Goal: Contribute content: Contribute content

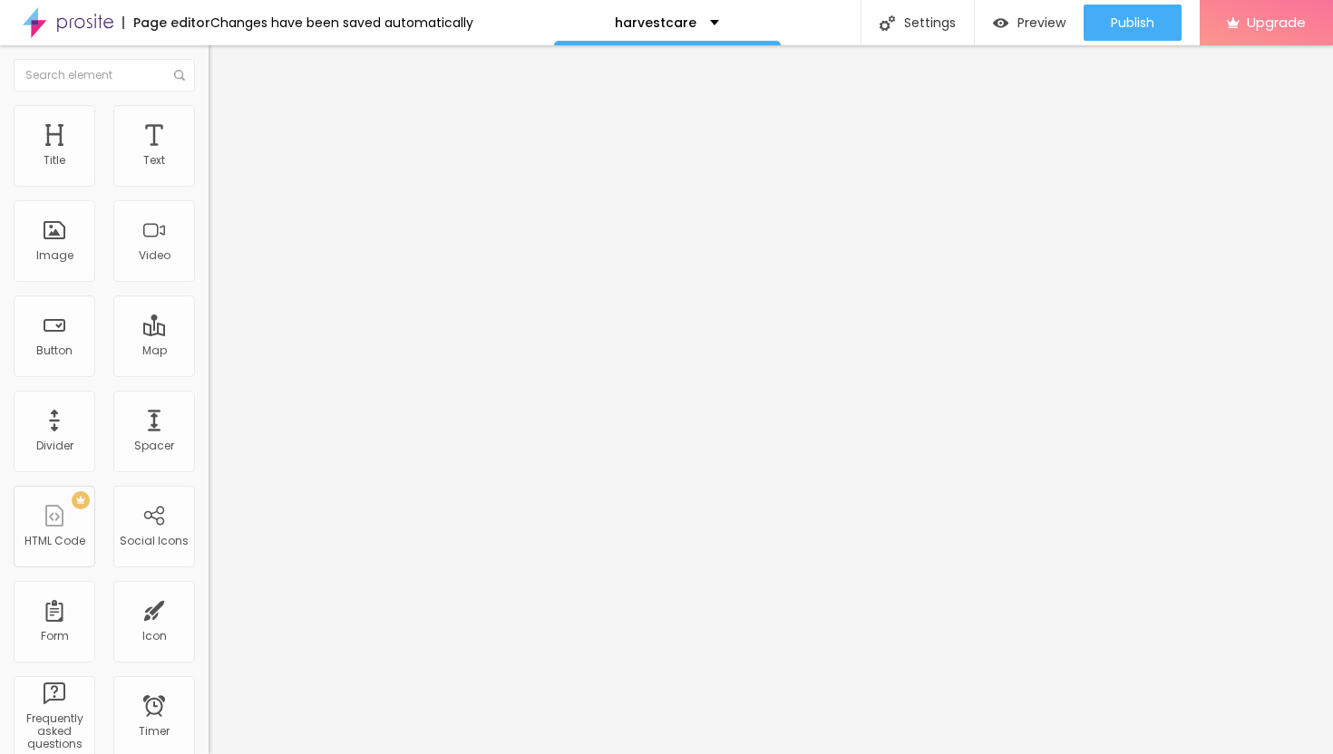
click at [209, 156] on span "Add image" at bounding box center [246, 148] width 74 height 15
click at [209, 123] on li "Advanced" at bounding box center [313, 132] width 209 height 18
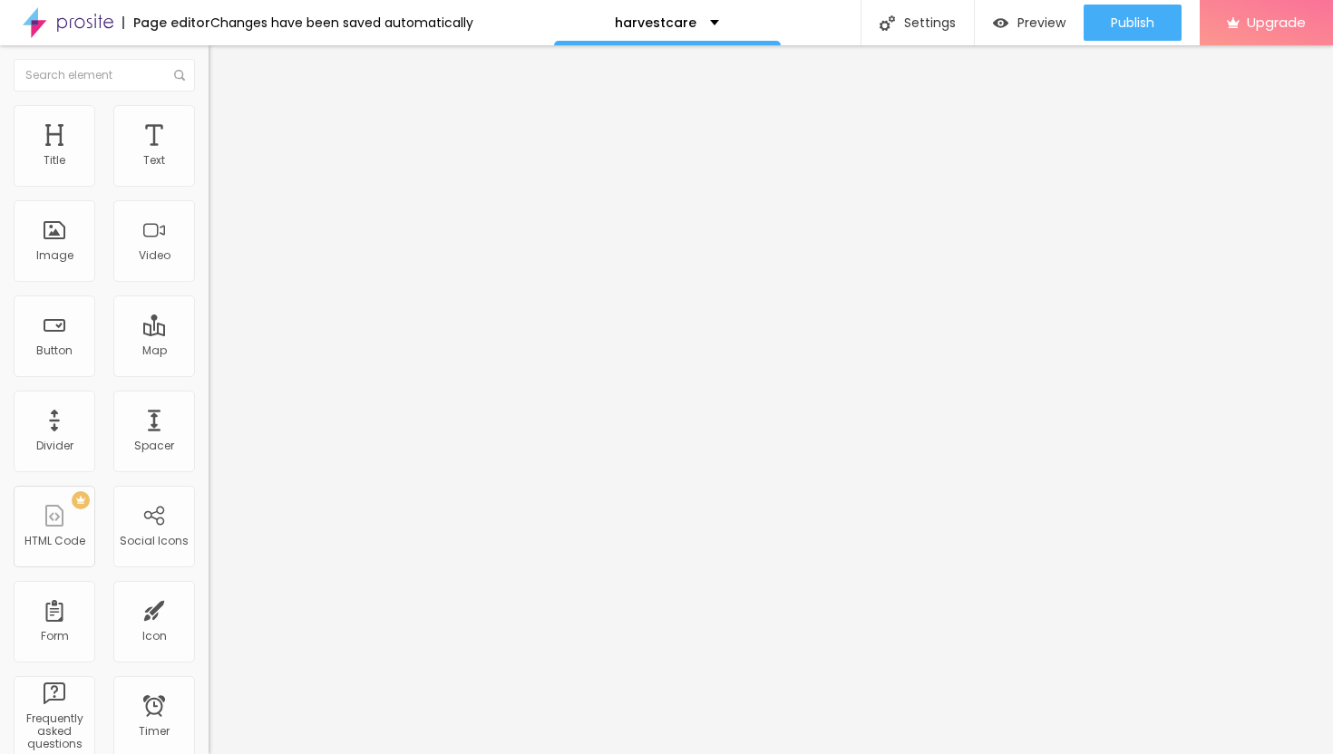
click at [209, 112] on img at bounding box center [217, 113] width 16 height 16
type input "35"
click at [209, 186] on input "range" at bounding box center [267, 178] width 117 height 15
type input "25"
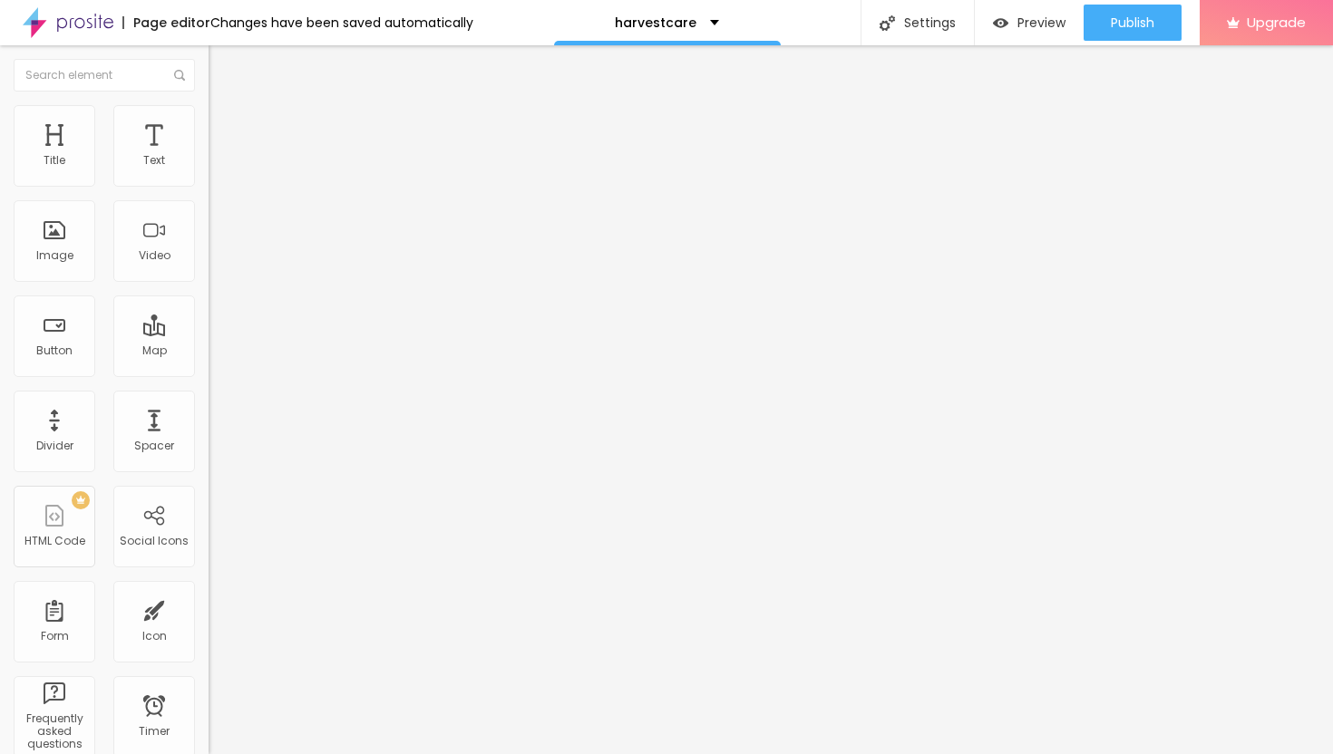
type input "25"
click at [209, 186] on input "range" at bounding box center [267, 178] width 117 height 15
type input "20"
click at [209, 186] on input "range" at bounding box center [267, 178] width 117 height 15
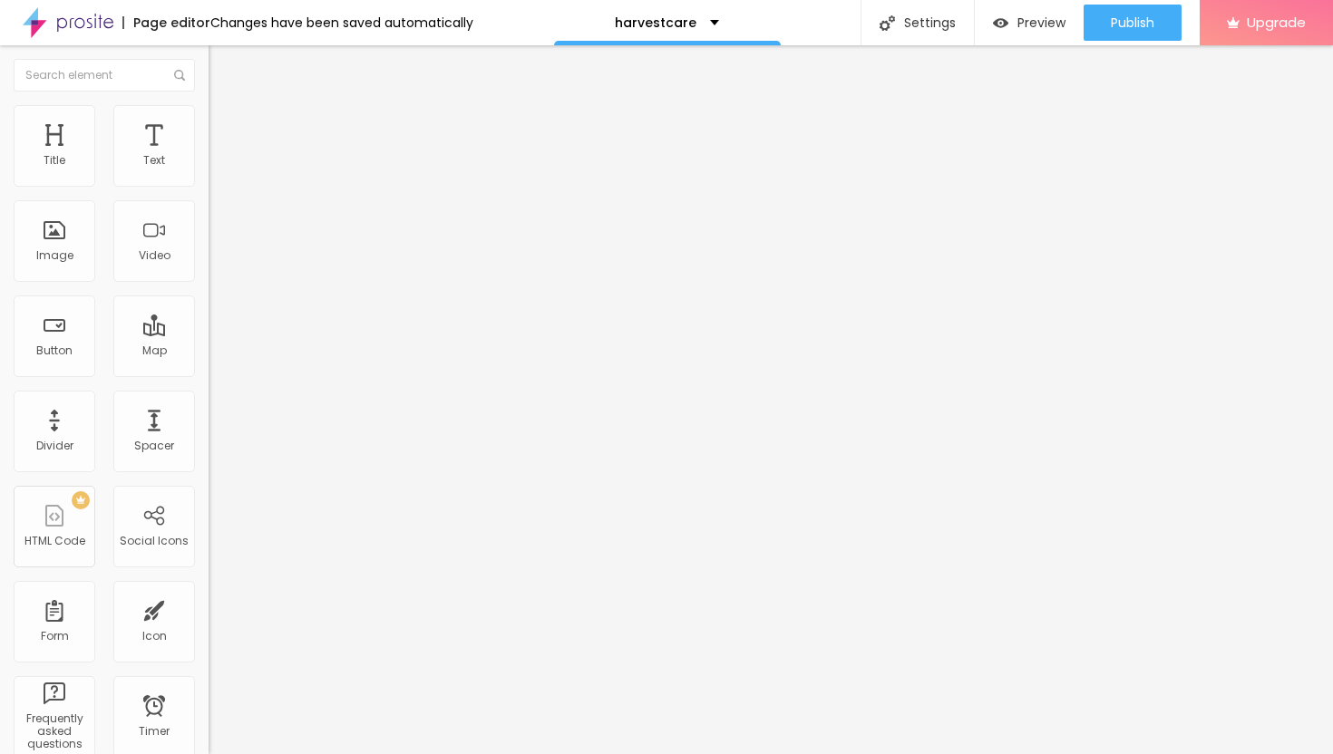
click at [209, 74] on button "Edit Image" at bounding box center [313, 66] width 209 height 42
click at [218, 167] on icon "button" at bounding box center [221, 163] width 7 height 7
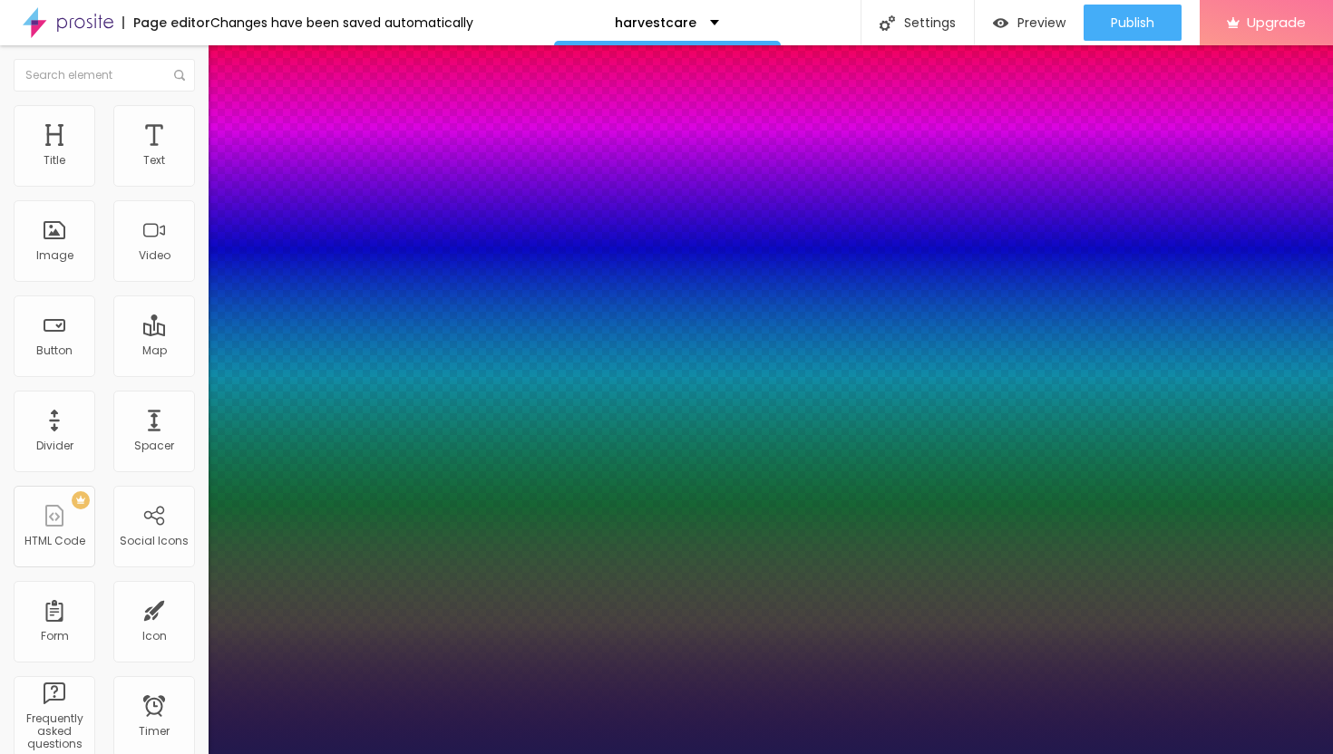
type input "19"
type input "1"
type input "20"
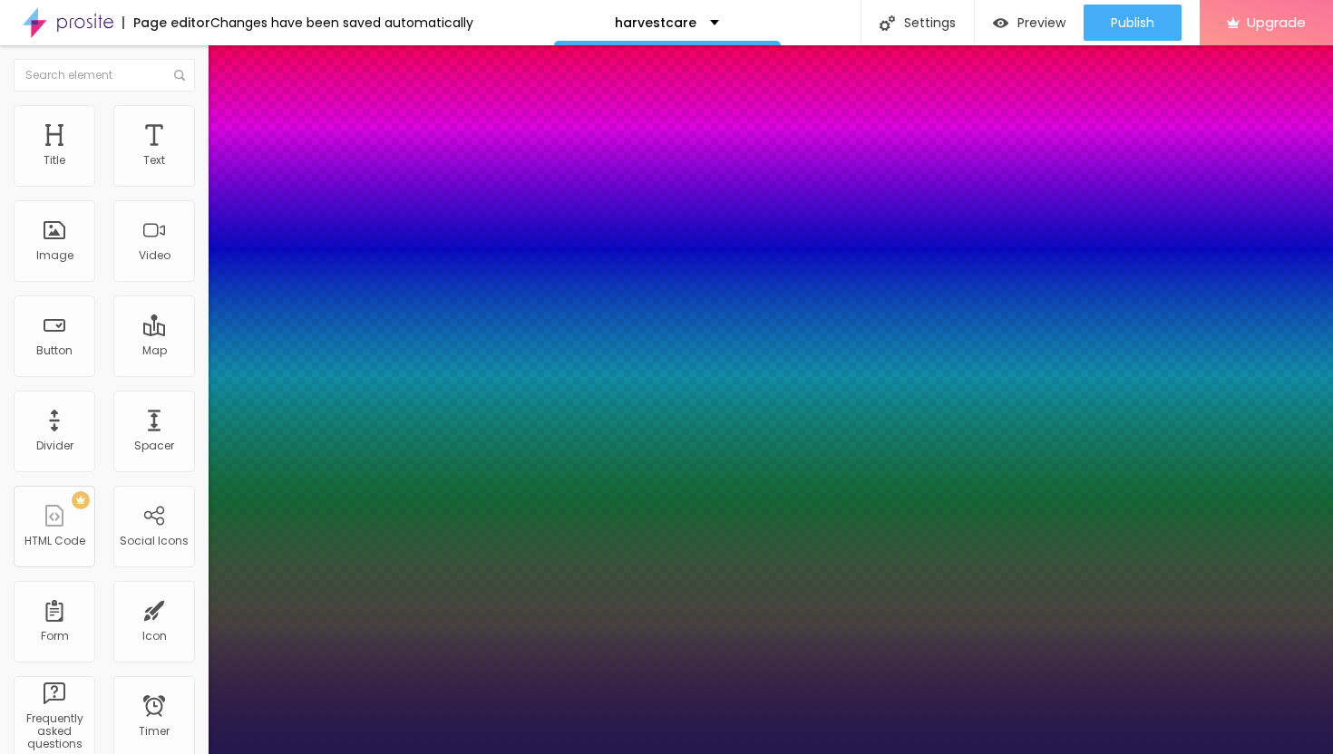
type input "1"
type input "21"
type input "1"
type input "22"
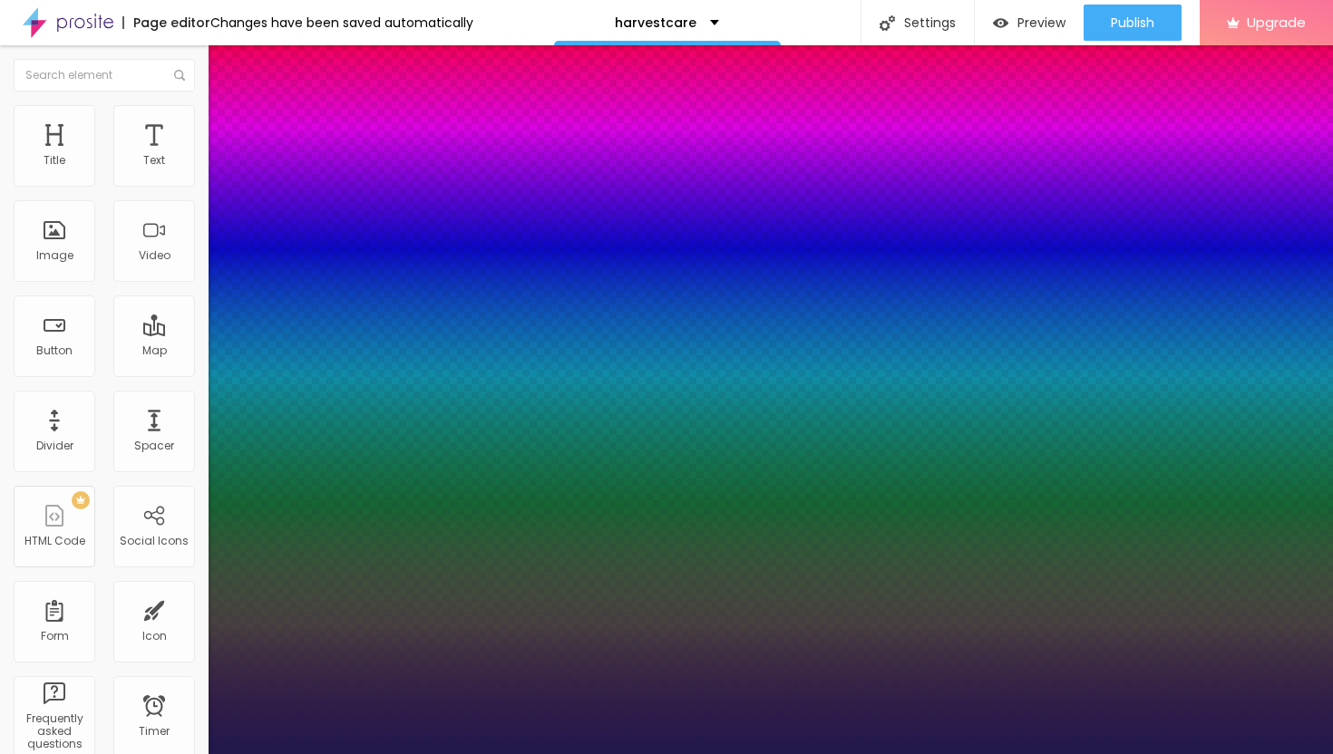
type input "22"
type input "1"
type input "23"
type input "1"
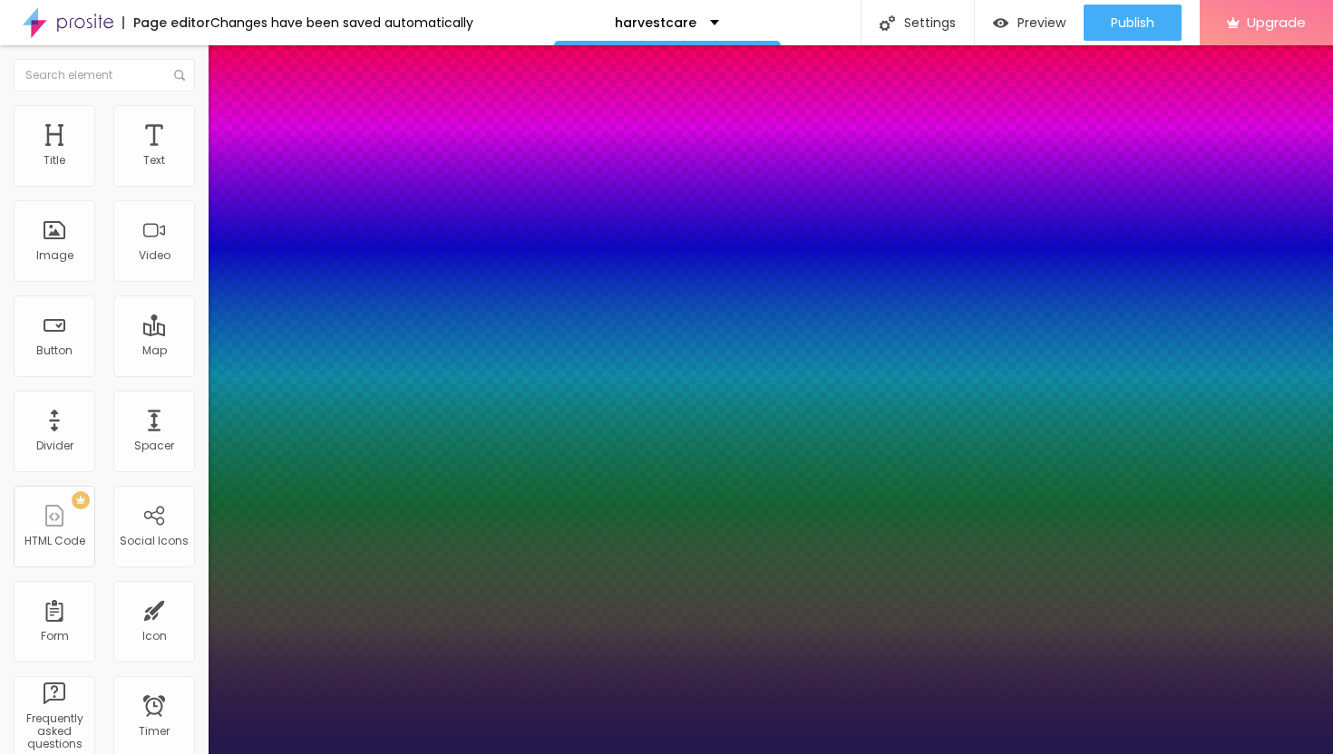
type input "24"
type input "1"
type input "25"
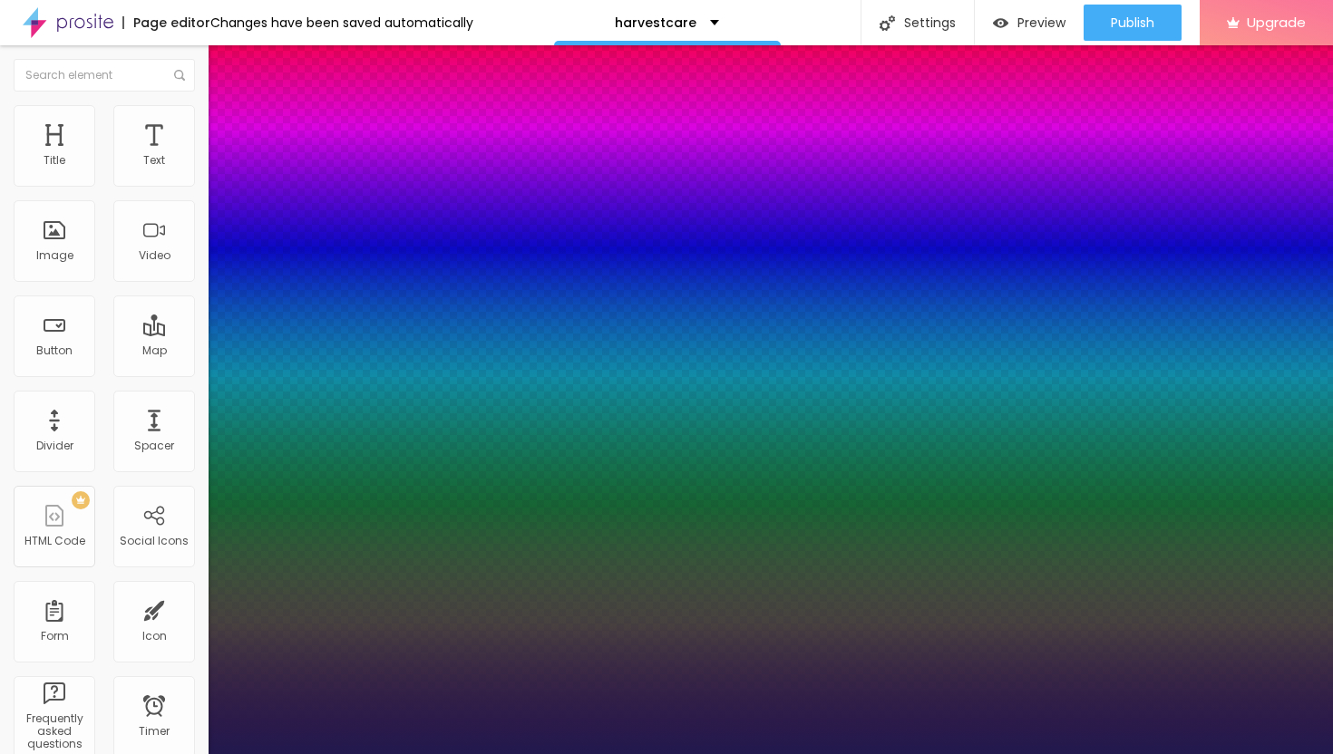
type input "1"
type input "26"
type input "1"
type input "27"
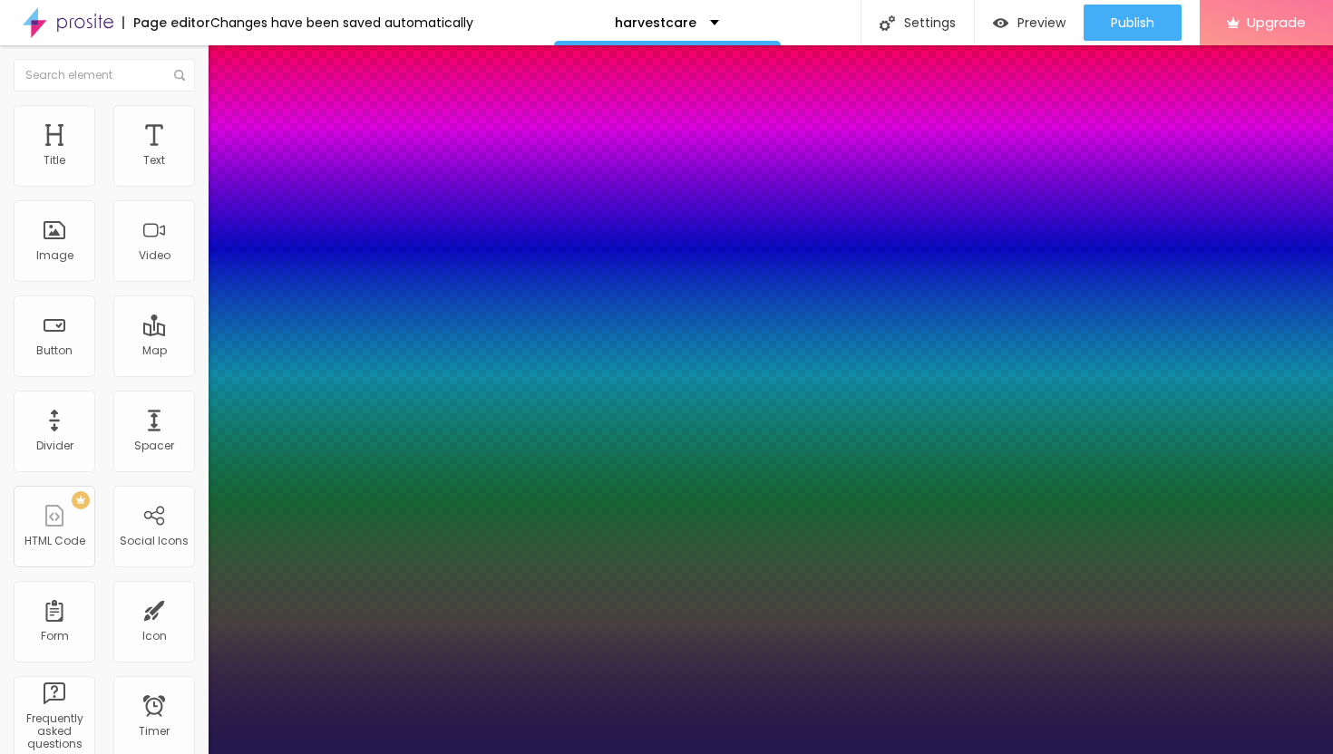
type input "27"
type input "1"
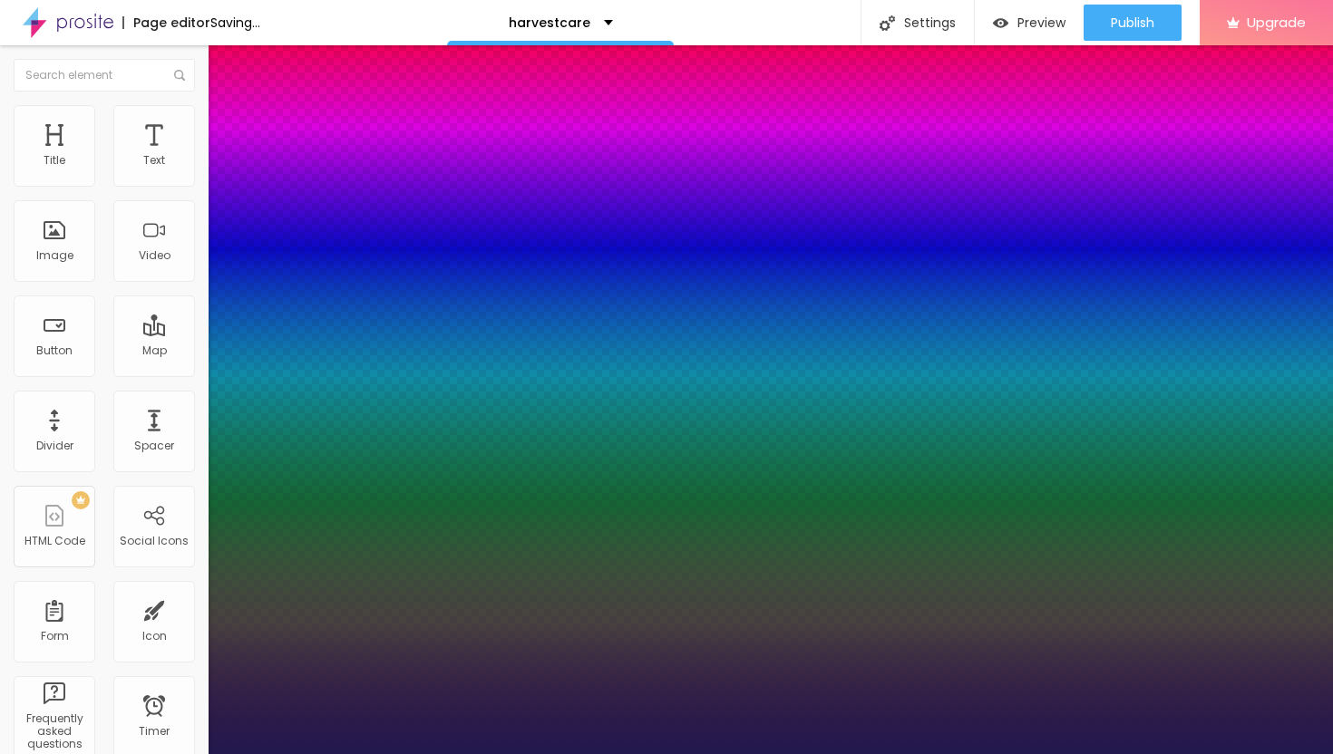
drag, startPoint x: 247, startPoint y: 305, endPoint x: 261, endPoint y: 306, distance: 14.5
type input "27"
type input "1"
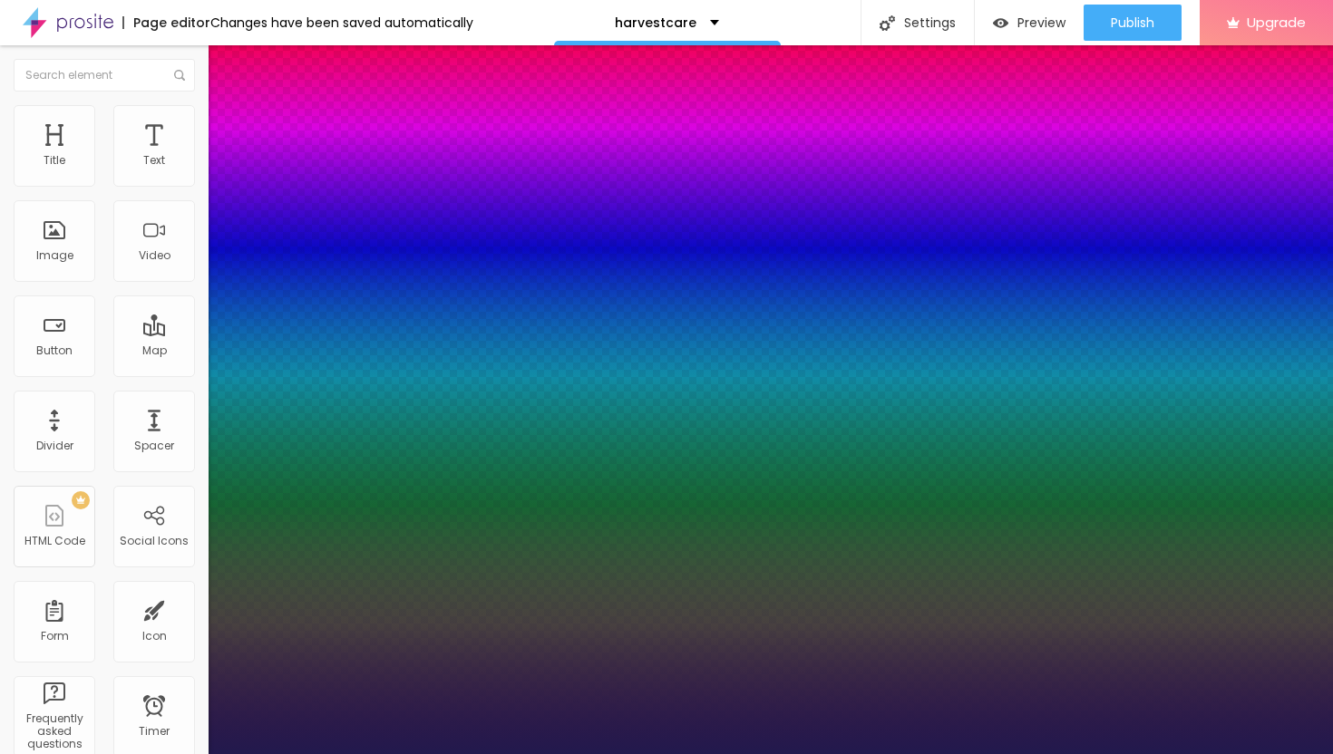
click at [649, 753] on div at bounding box center [666, 754] width 1333 height 0
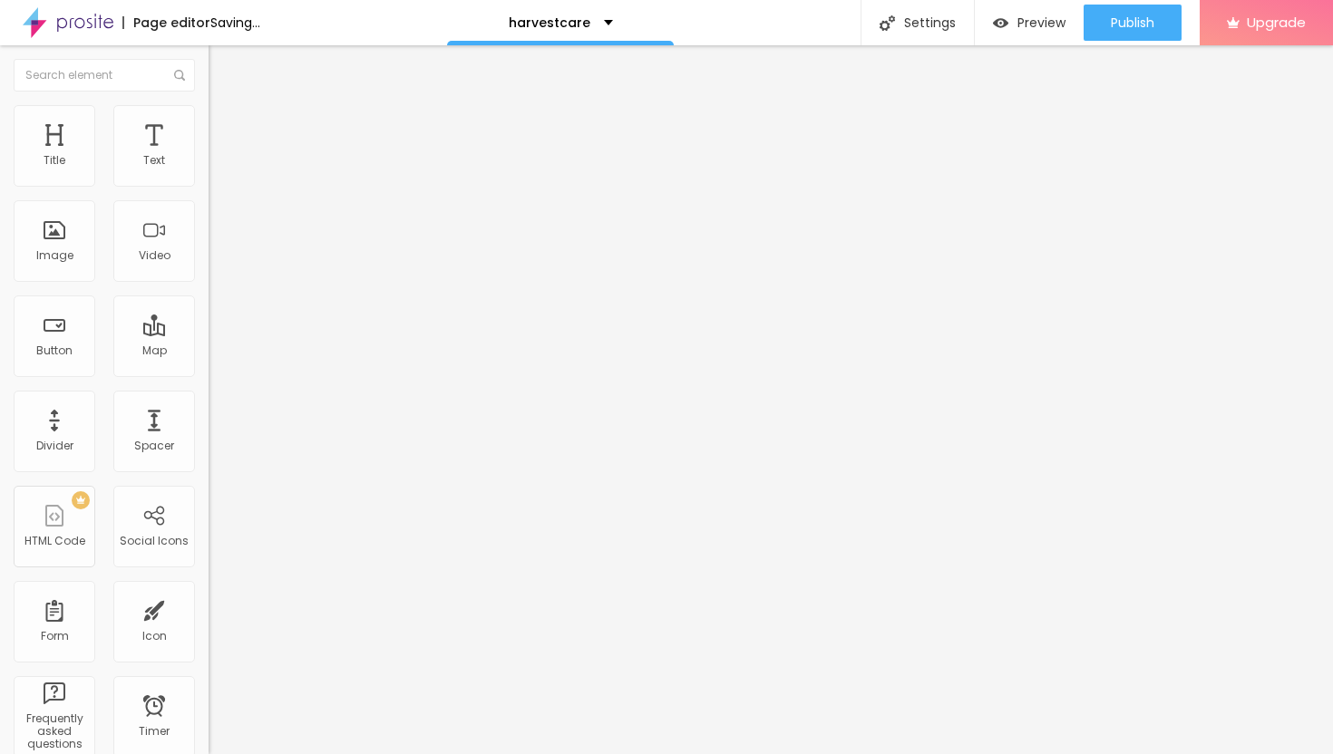
click at [209, 123] on li "Advanced" at bounding box center [313, 132] width 209 height 18
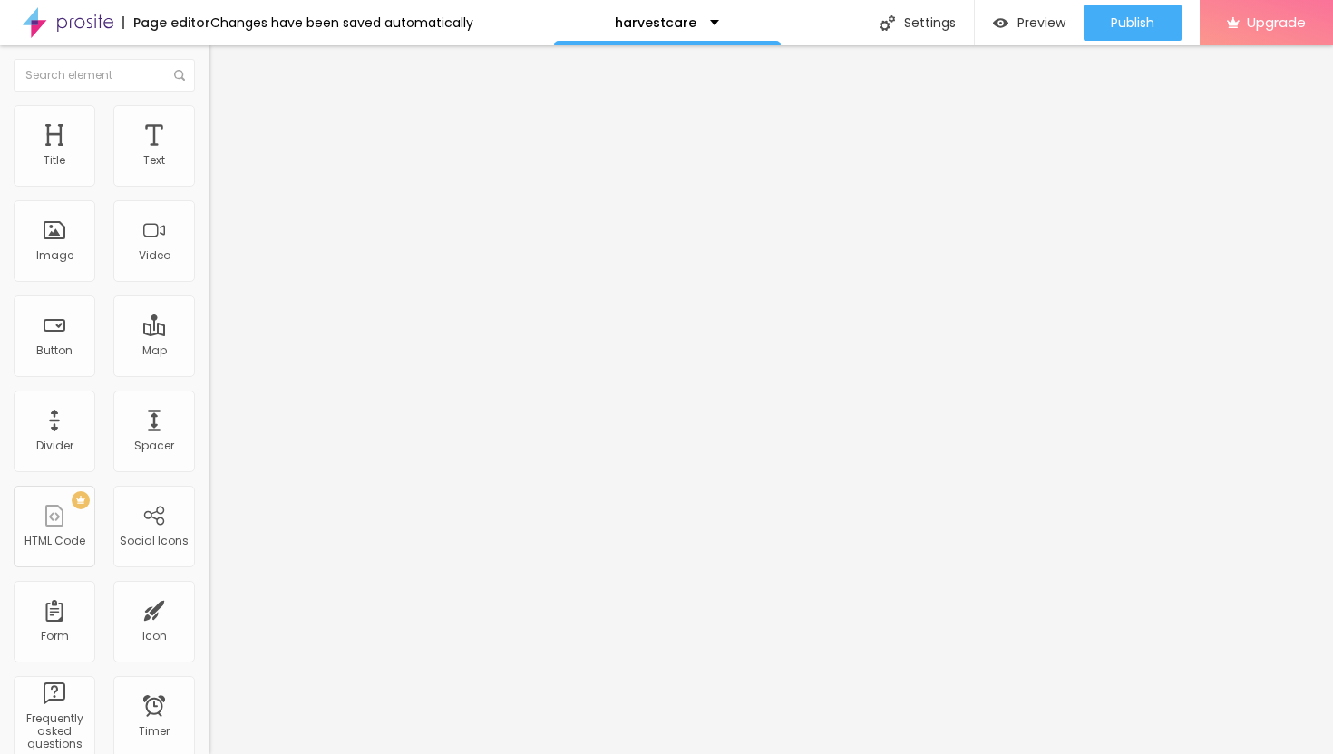
type input "7"
type input "6"
type input "5"
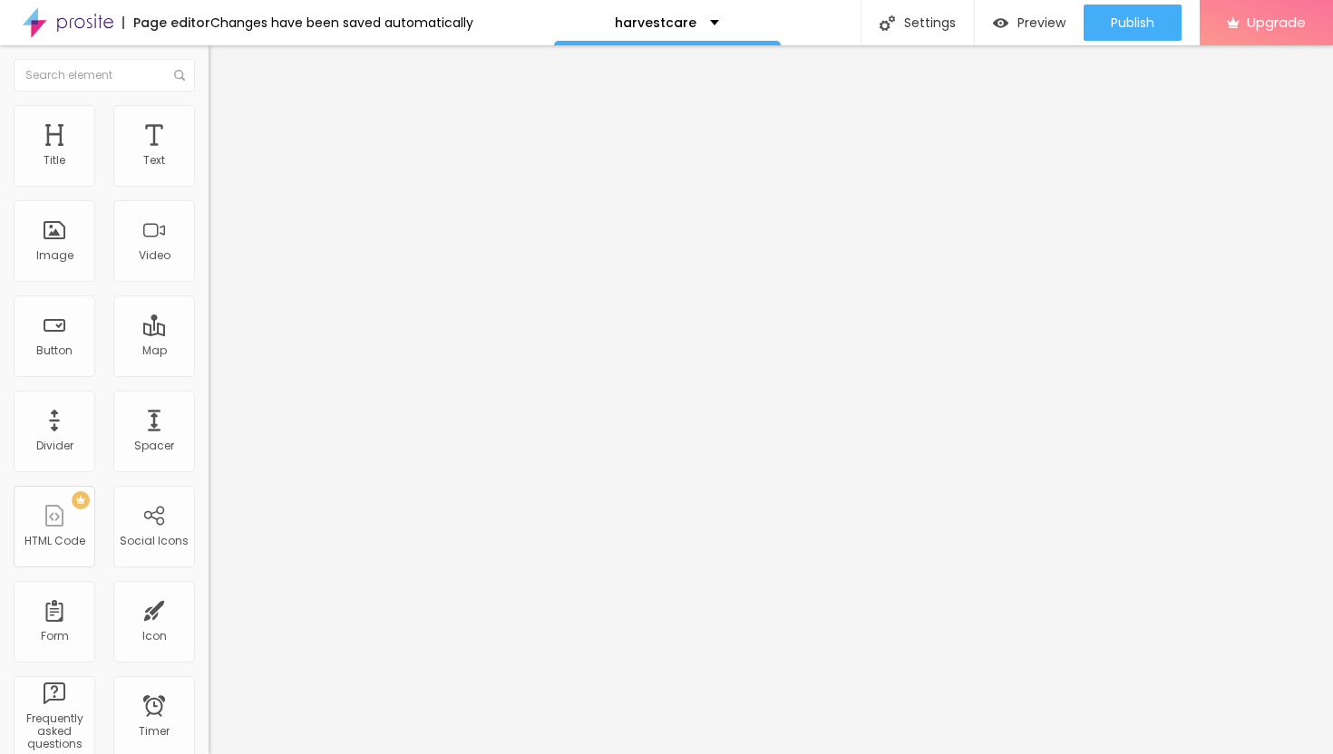
type input "5"
type input "4"
type input "3"
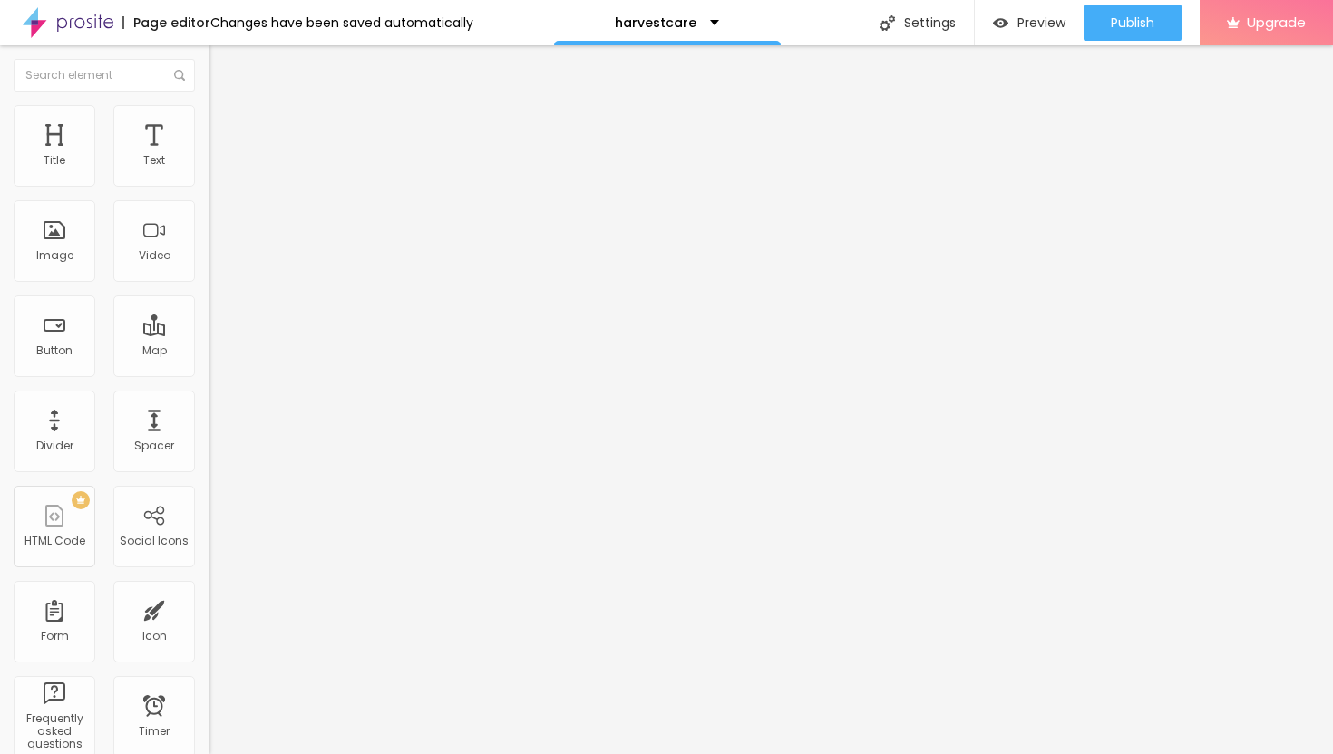
type input "2"
type input "1"
type input "0"
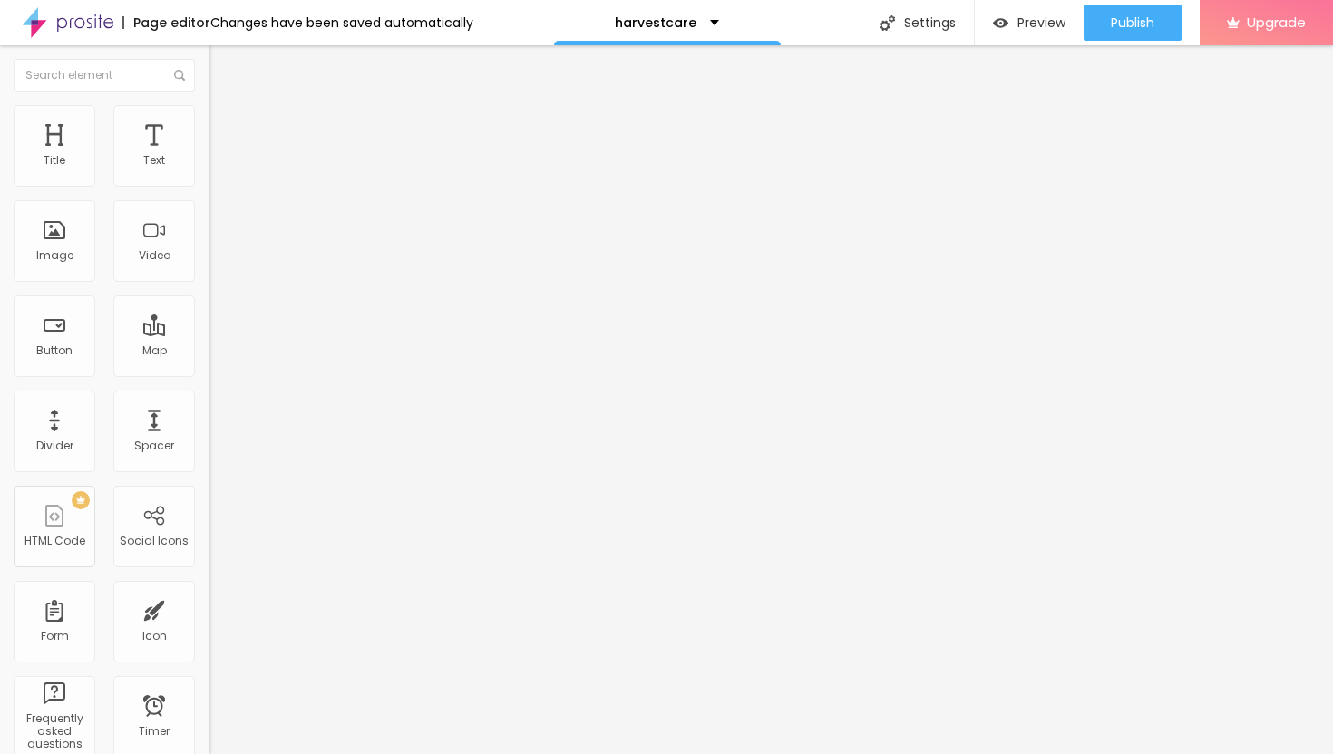
type input "0"
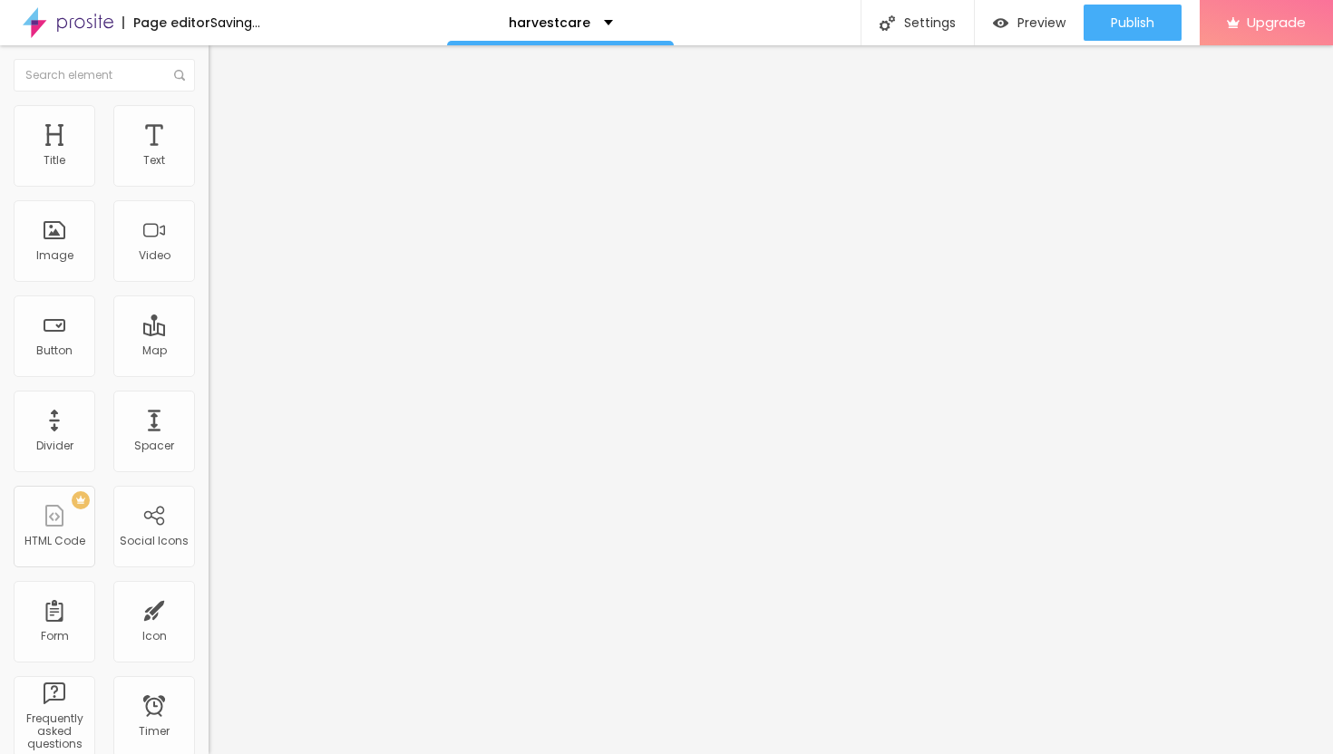
type input "1"
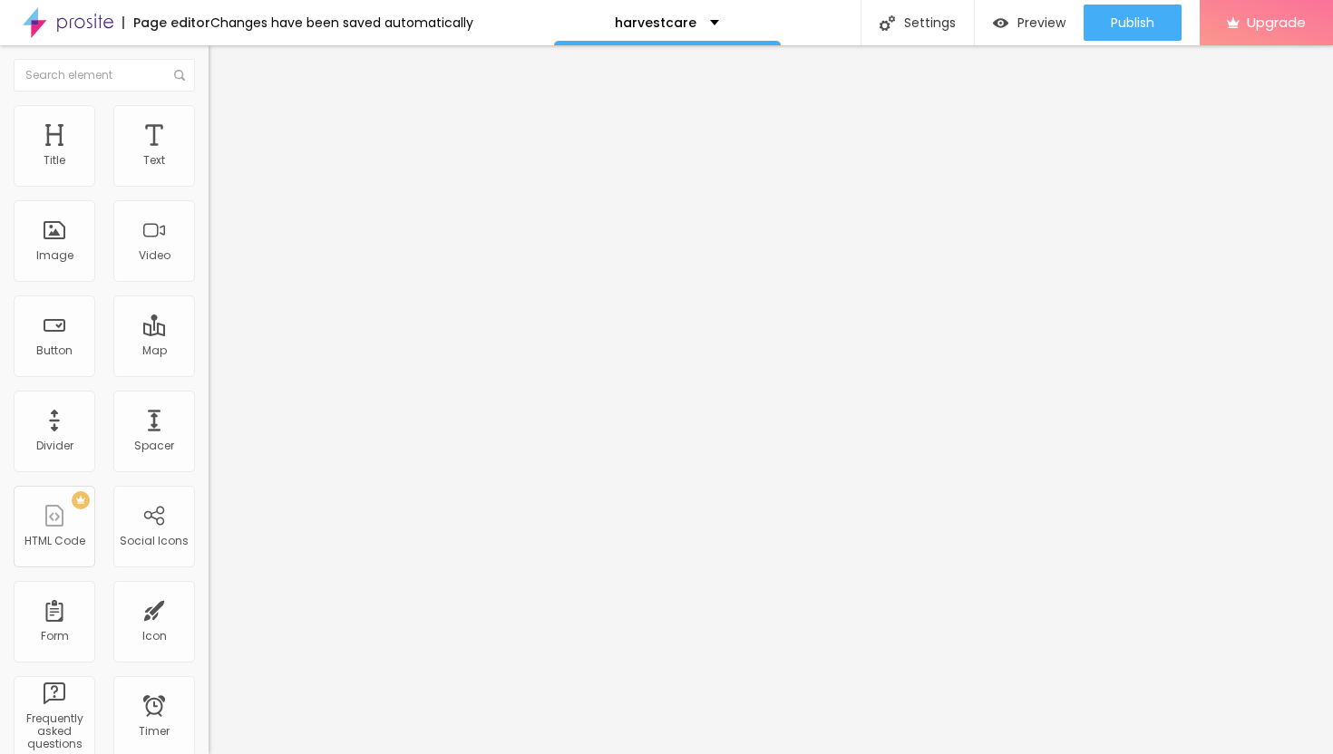
type input "2"
type input "3"
type input "4"
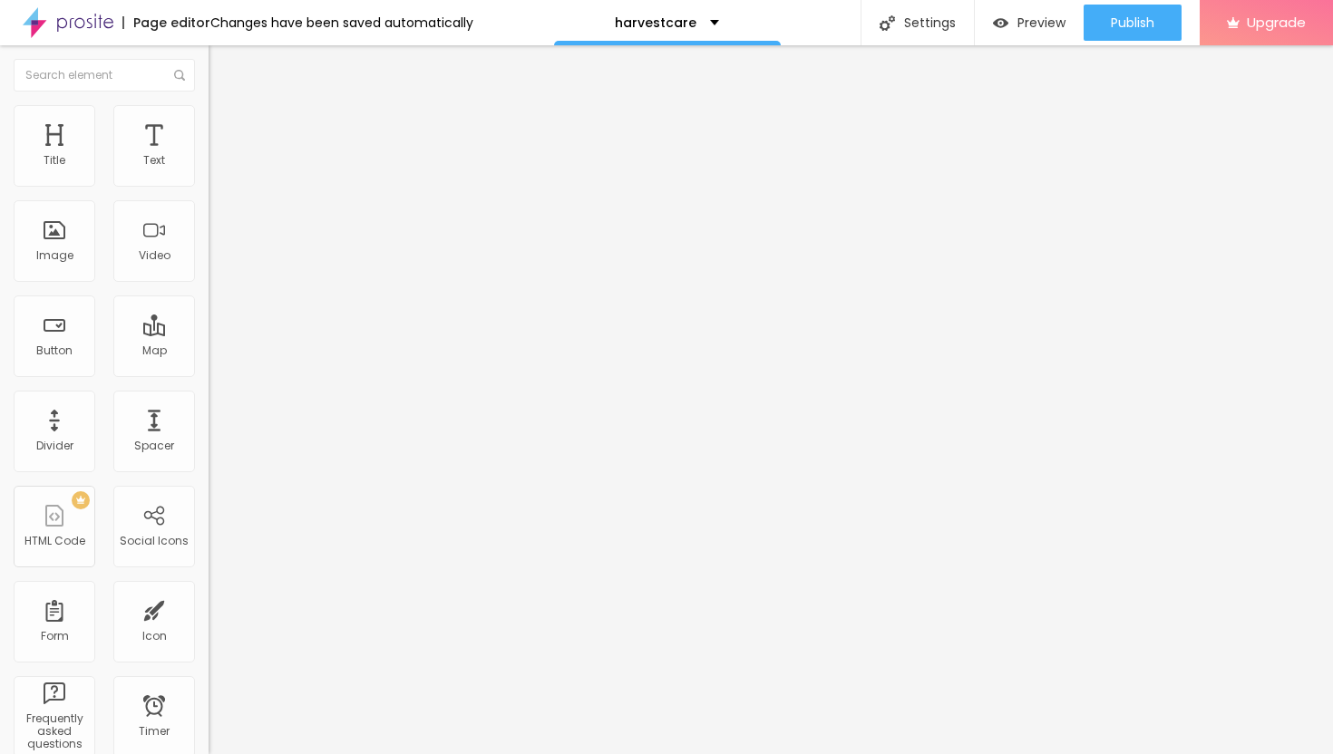
type input "4"
click at [209, 352] on input "range" at bounding box center [267, 359] width 117 height 15
click at [209, 123] on li "Style" at bounding box center [313, 114] width 209 height 18
type input "15"
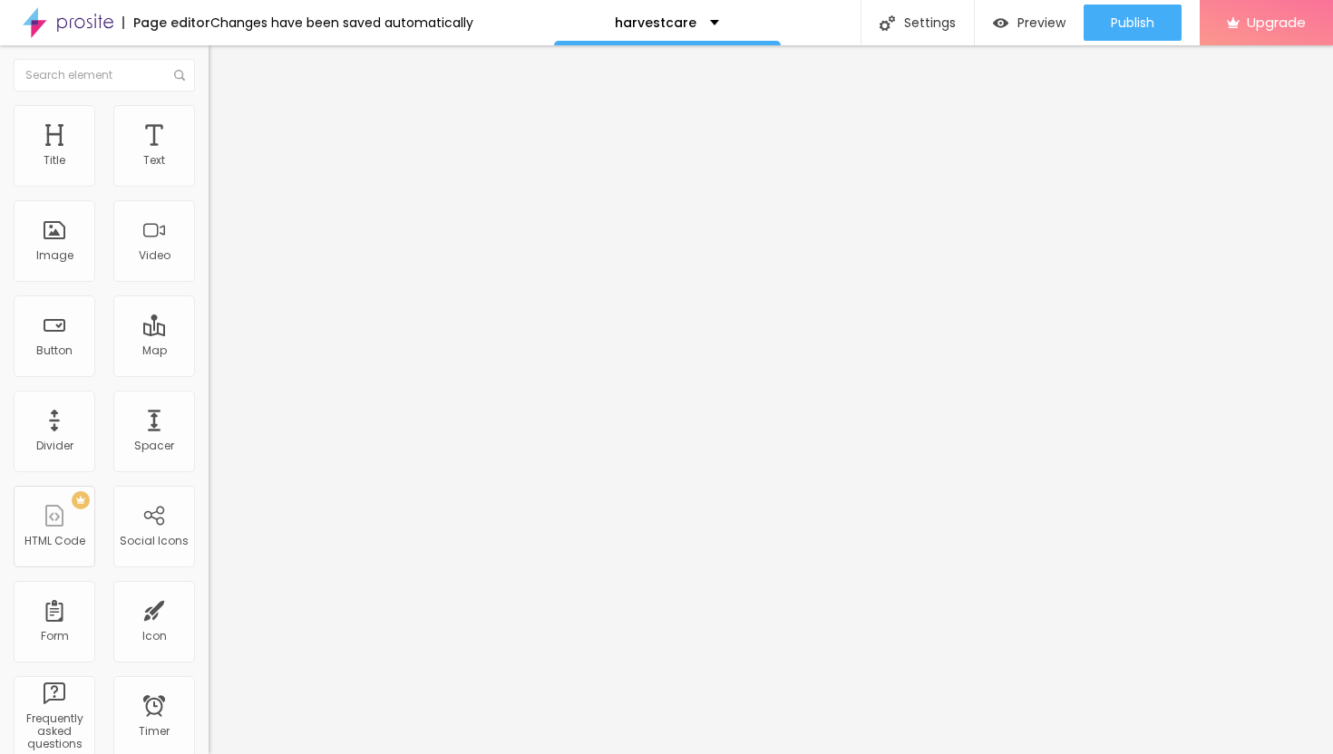
type input "15"
type input "20"
type input "15"
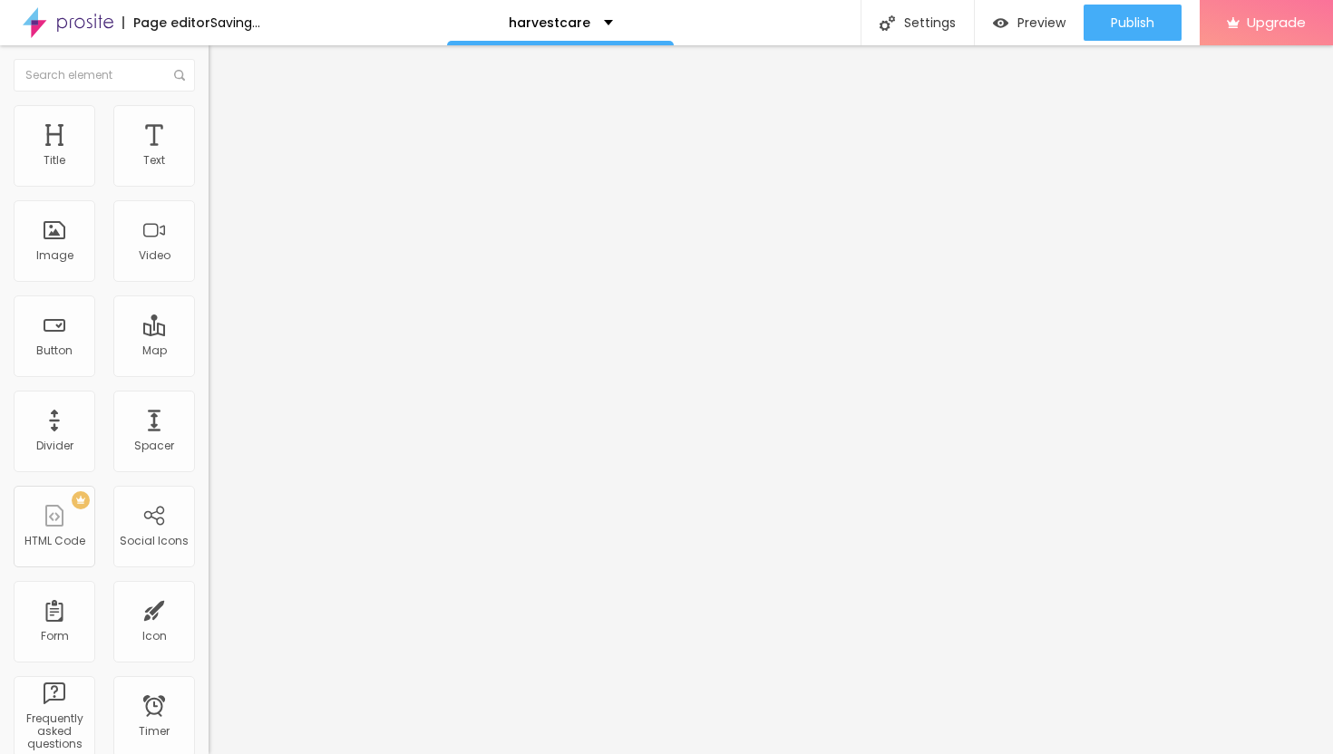
drag, startPoint x: 43, startPoint y: 192, endPoint x: 34, endPoint y: 194, distance: 9.2
type input "15"
click at [209, 186] on input "range" at bounding box center [267, 178] width 117 height 15
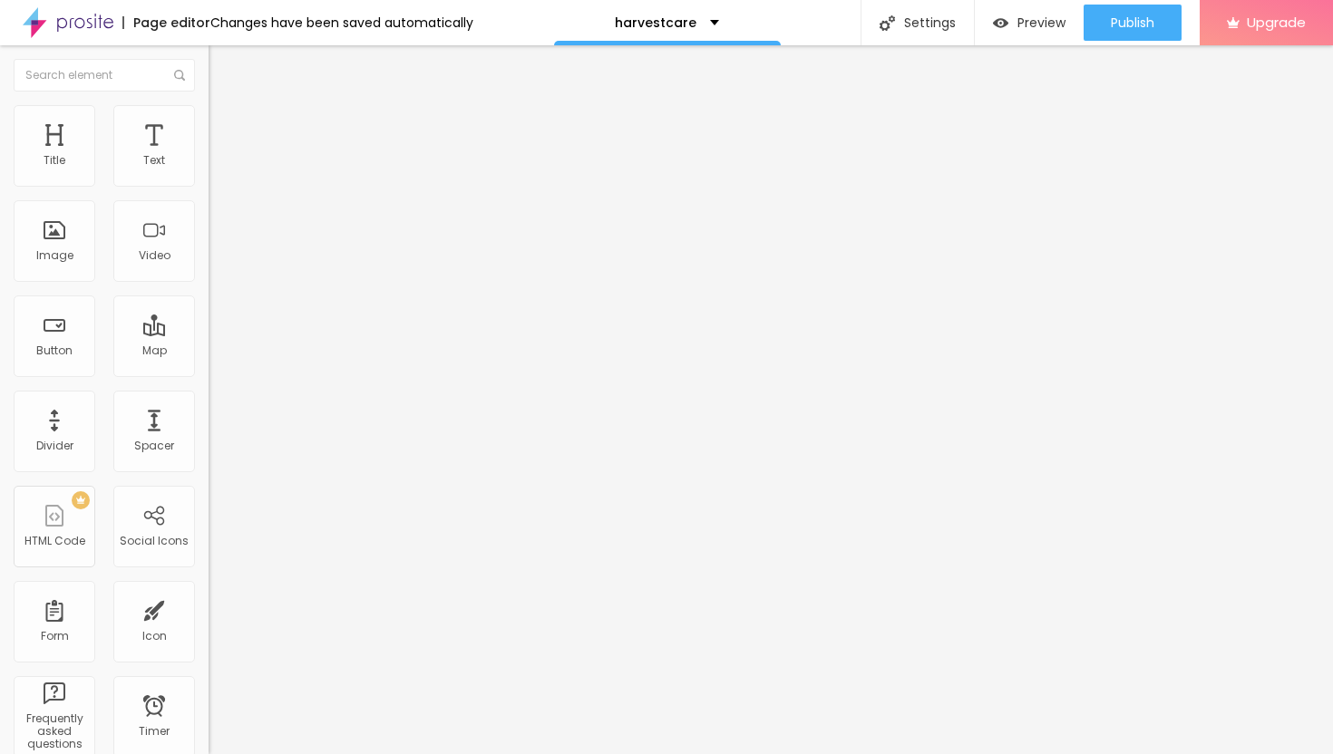
click at [209, 123] on li "Advanced" at bounding box center [313, 132] width 209 height 18
type input "5"
type input "6"
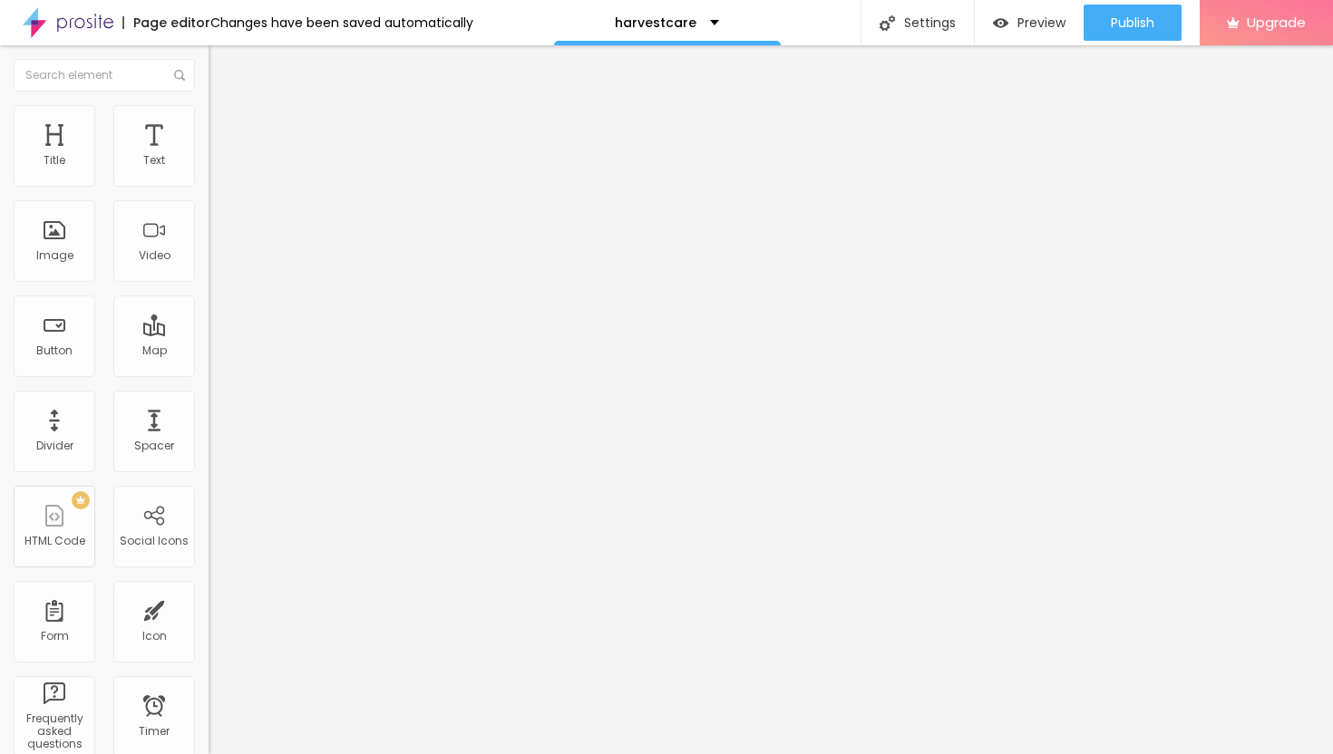
type input "7"
type input "8"
type input "9"
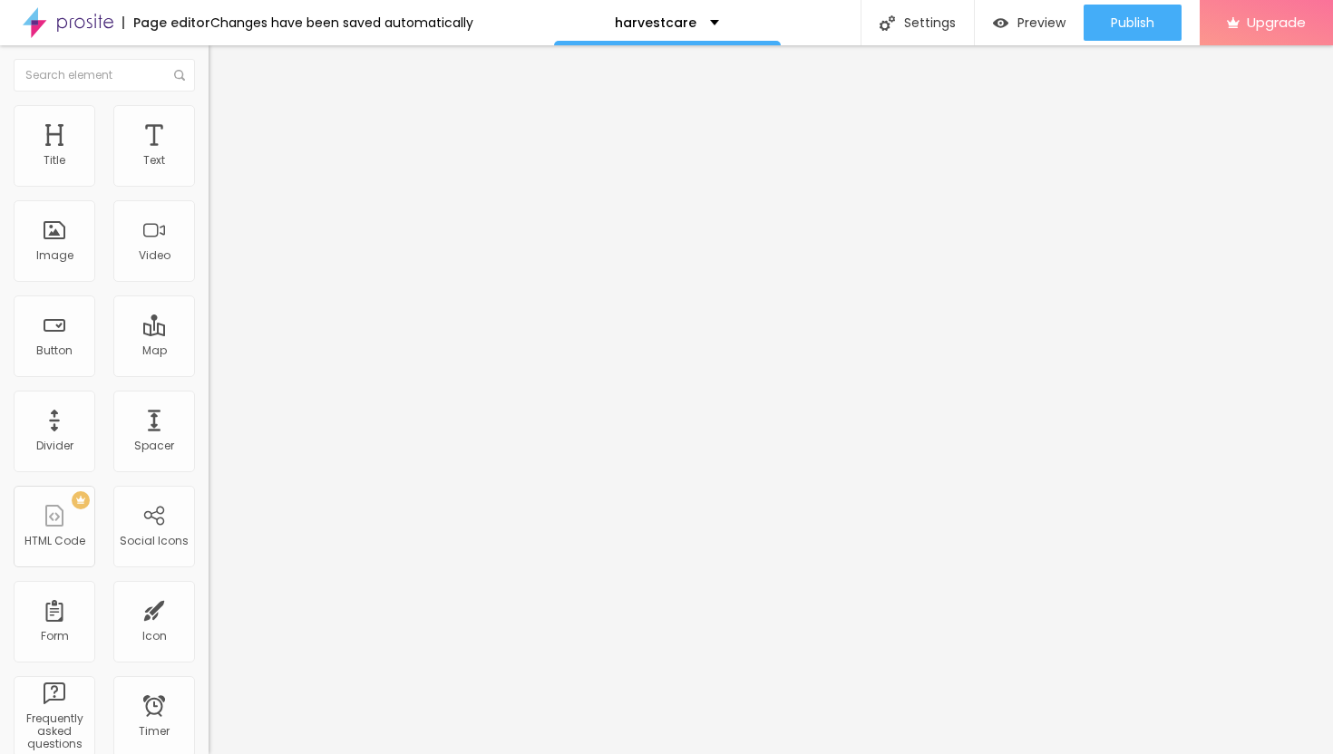
type input "9"
type input "10"
type input "11"
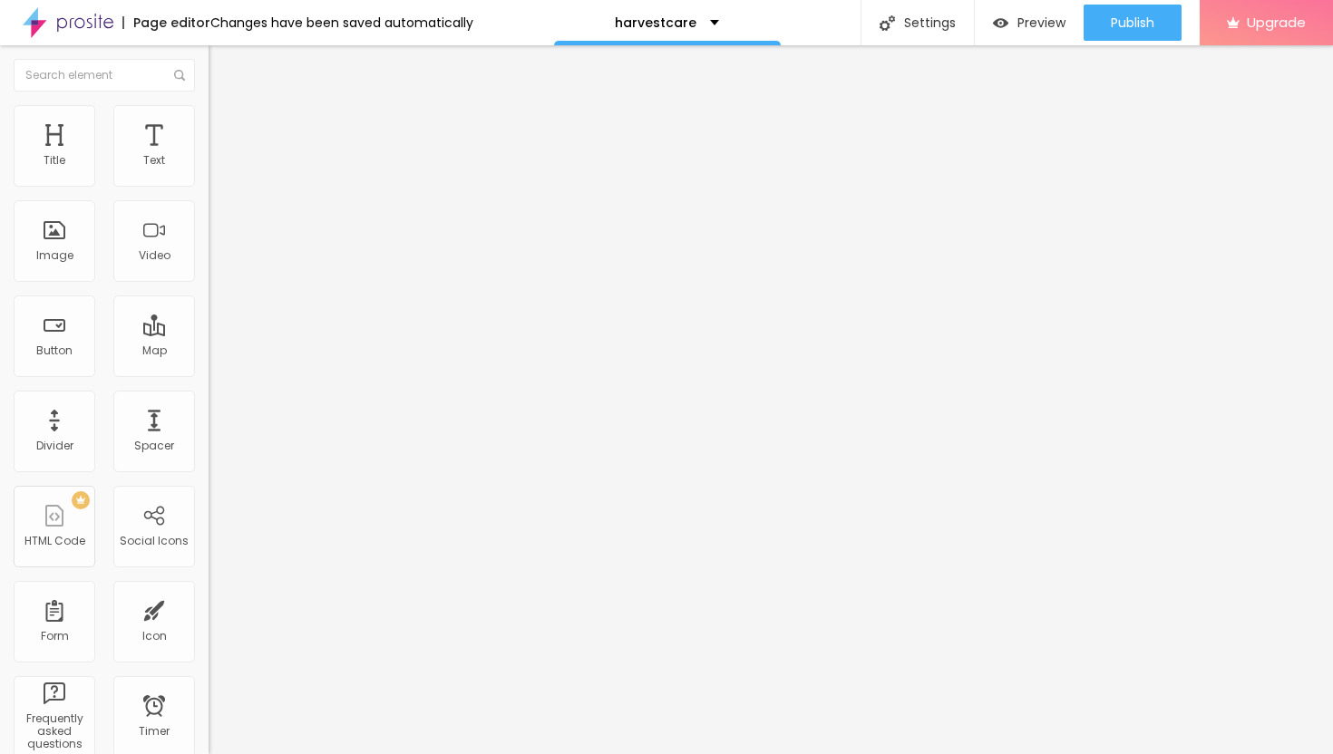
type input "12"
type input "13"
type input "14"
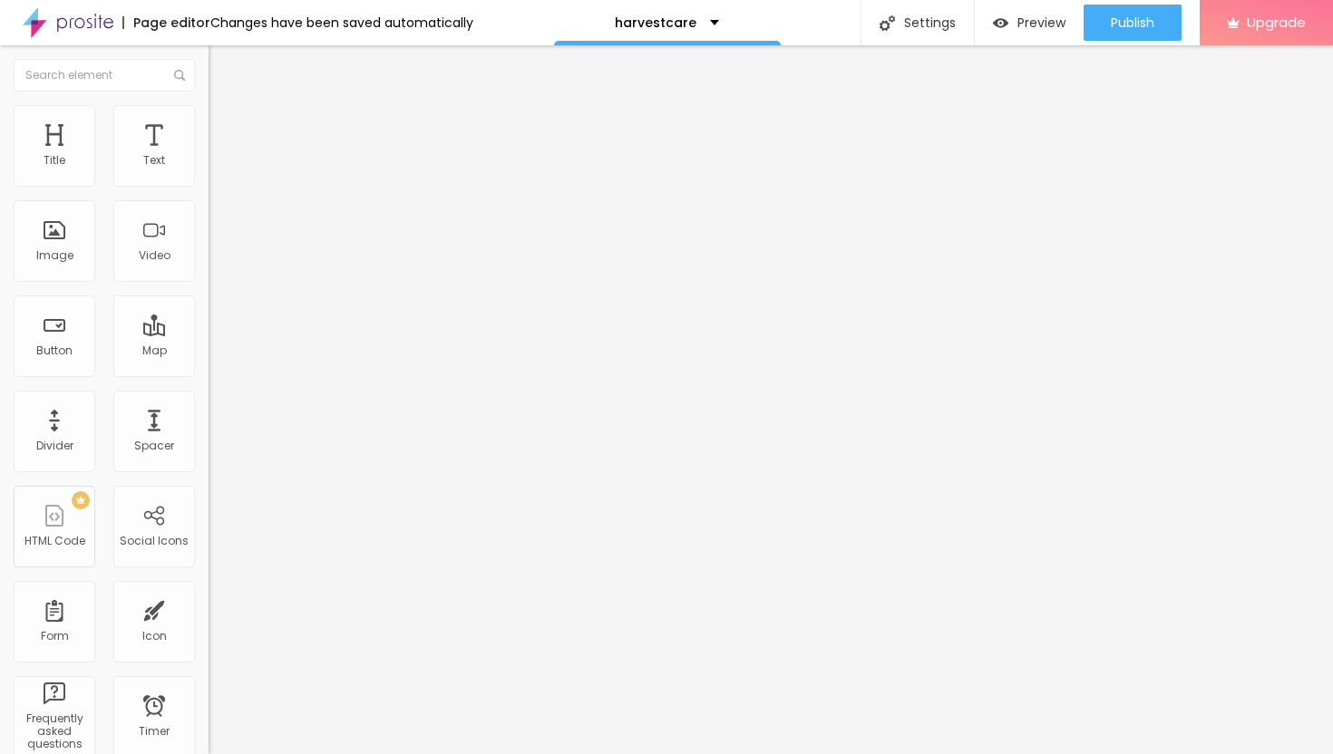
type input "14"
type input "15"
type input "16"
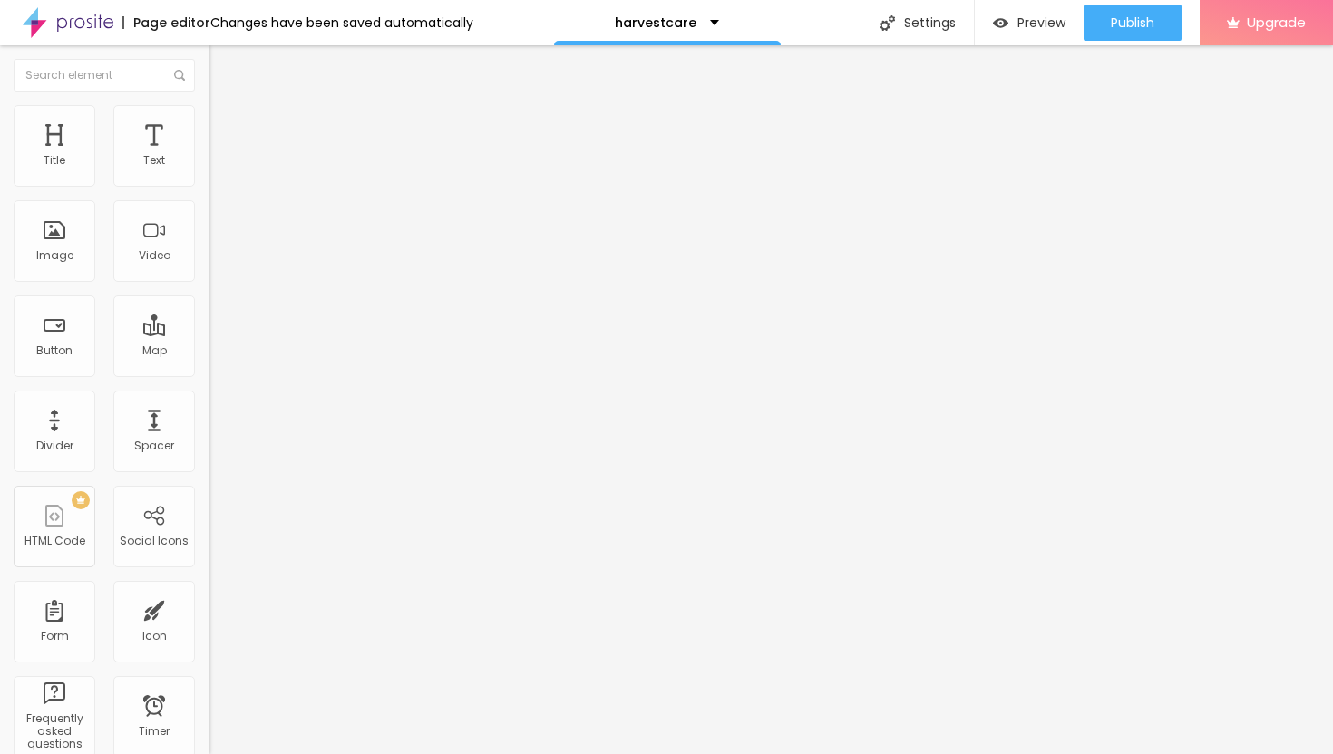
type input "17"
type input "18"
type input "19"
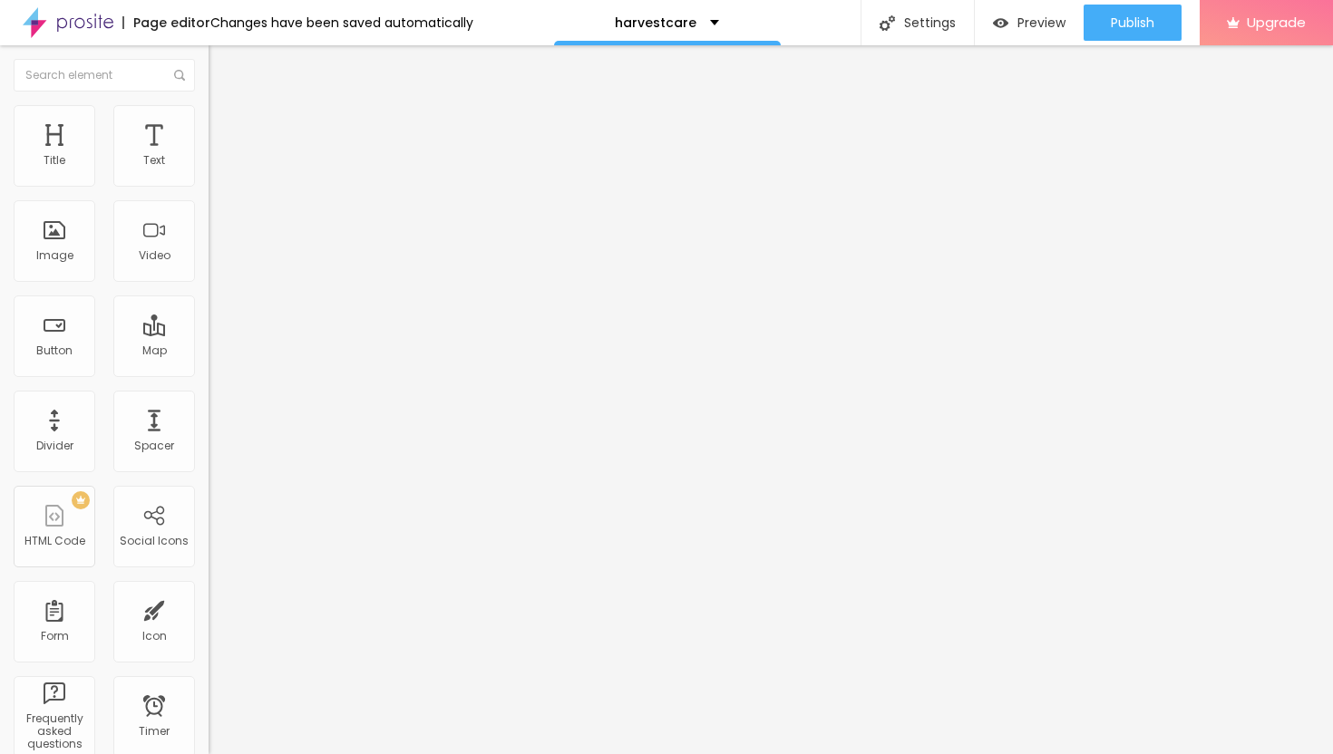
type input "19"
type input "20"
type input "21"
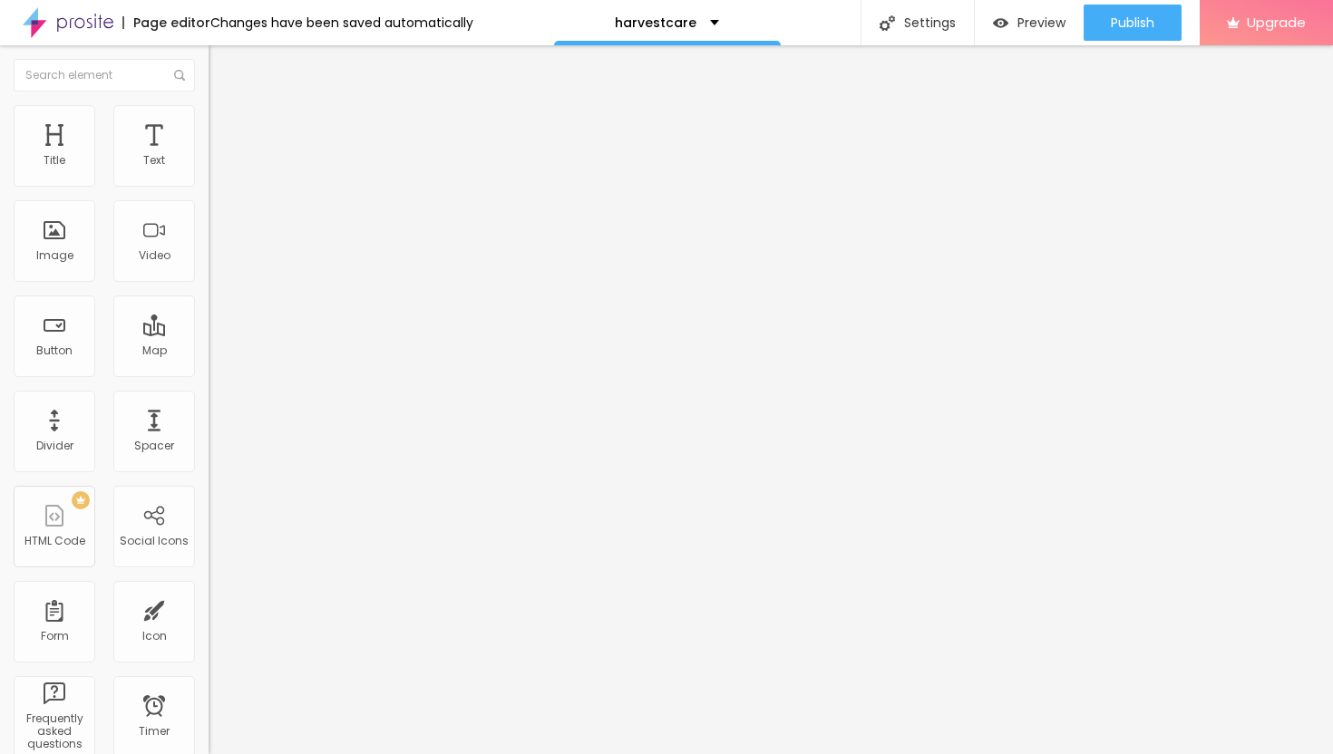
type input "22"
type input "23"
type input "24"
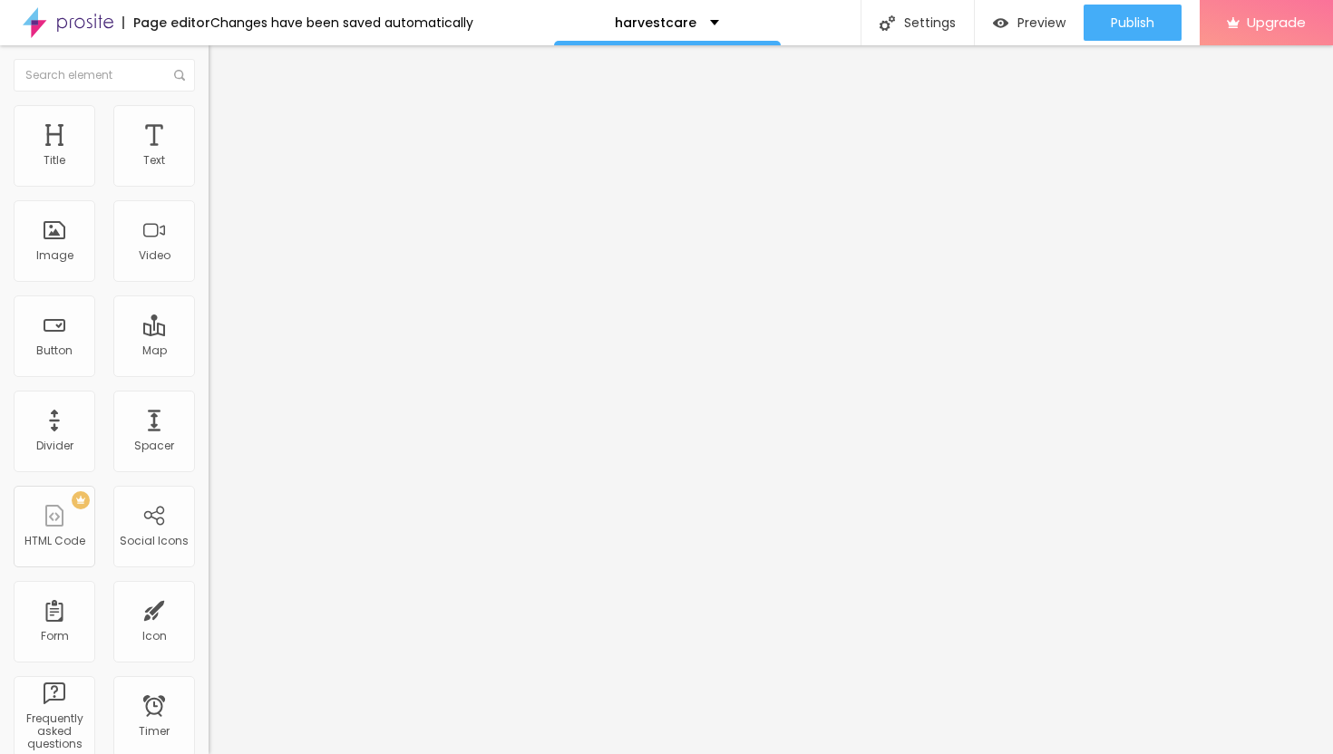
type input "24"
drag, startPoint x: 47, startPoint y: 175, endPoint x: 69, endPoint y: 180, distance: 22.2
type input "24"
click at [209, 352] on input "range" at bounding box center [267, 359] width 117 height 15
click at [209, 112] on img at bounding box center [217, 113] width 16 height 16
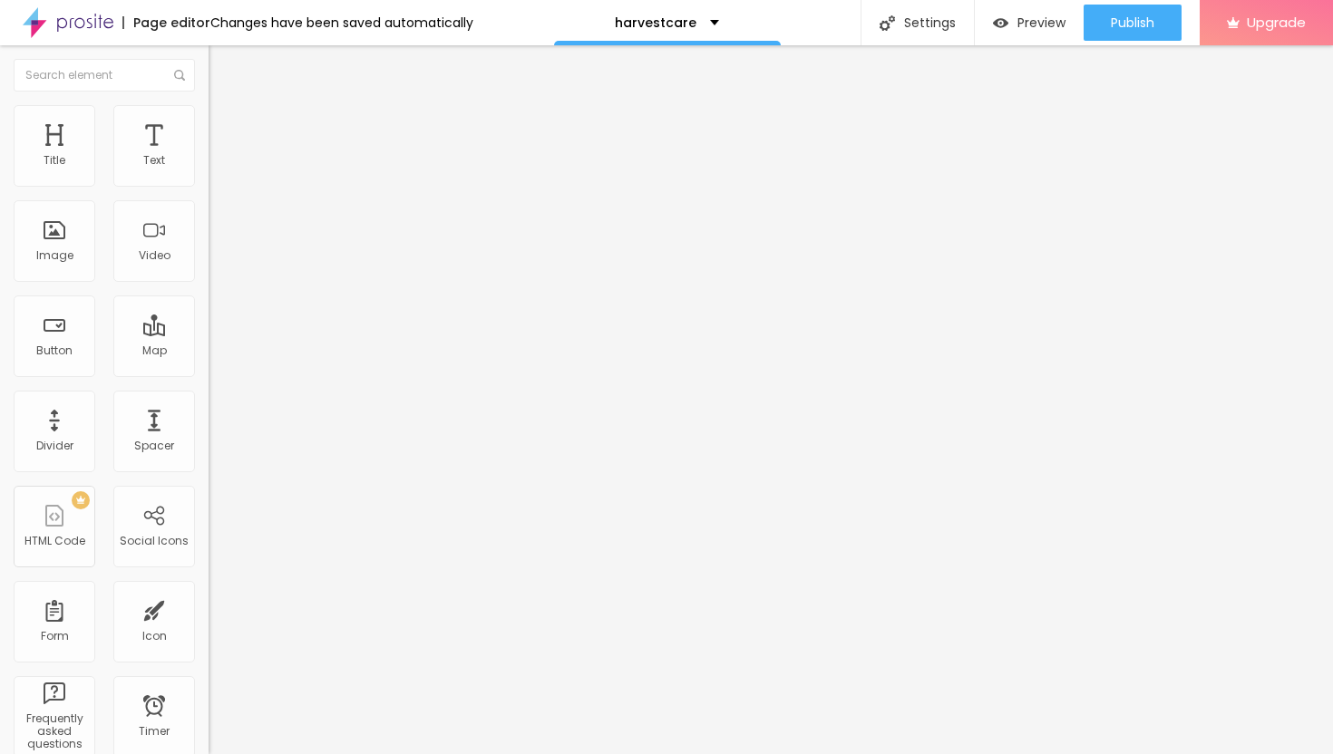
click at [209, 186] on input "range" at bounding box center [267, 178] width 117 height 15
type input "20"
click at [209, 186] on input "range" at bounding box center [267, 178] width 117 height 15
drag, startPoint x: 76, startPoint y: 204, endPoint x: 0, endPoint y: 197, distance: 76.5
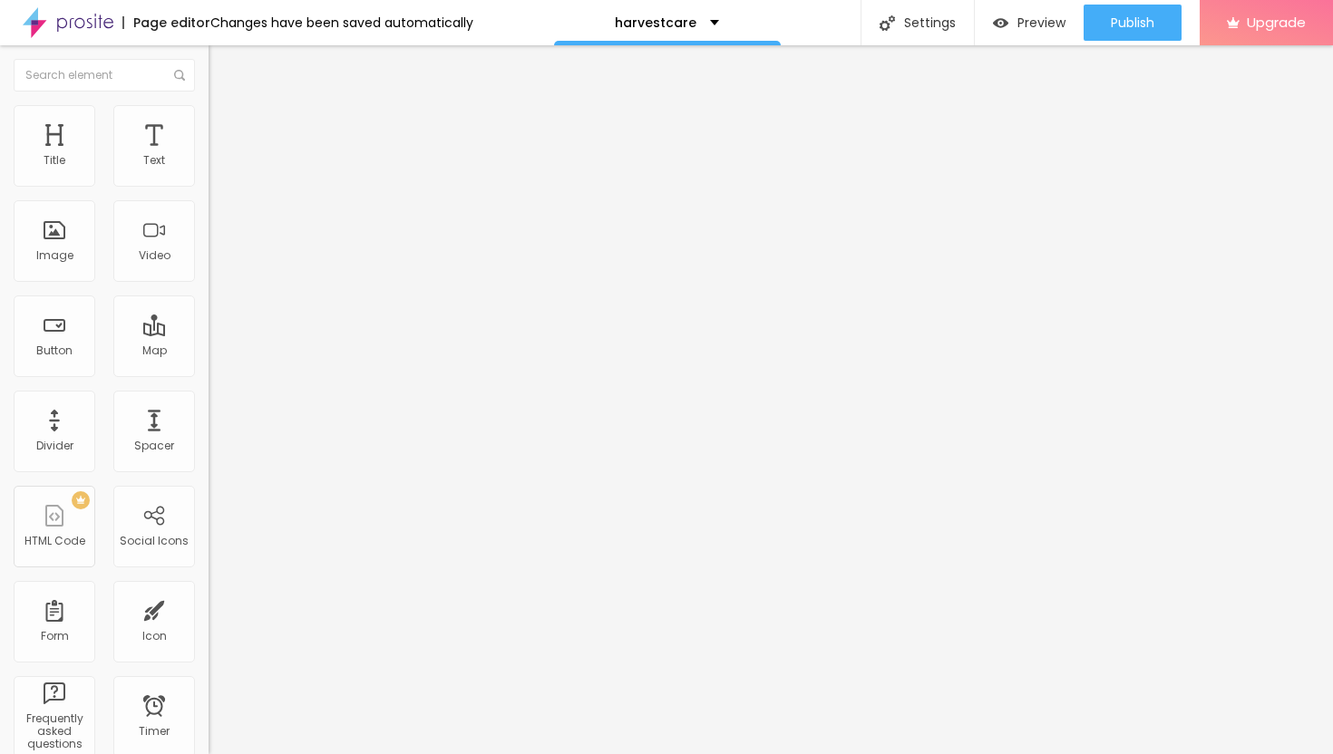
click at [209, 198] on div "Text Click me Align Size Default Small Default Big Link URL https:// Open in ne…" at bounding box center [313, 273] width 209 height 264
paste input "→ VIEW DOCUMENT HERE"
type input "→ VIEW DOCUMENT HERE"
drag, startPoint x: 84, startPoint y: 376, endPoint x: 0, endPoint y: 367, distance: 84.8
click at [209, 368] on div "Text → VIEW DOCUMENT HERE Align Size Default Small Default Big Link URL https:/…" at bounding box center [313, 273] width 209 height 264
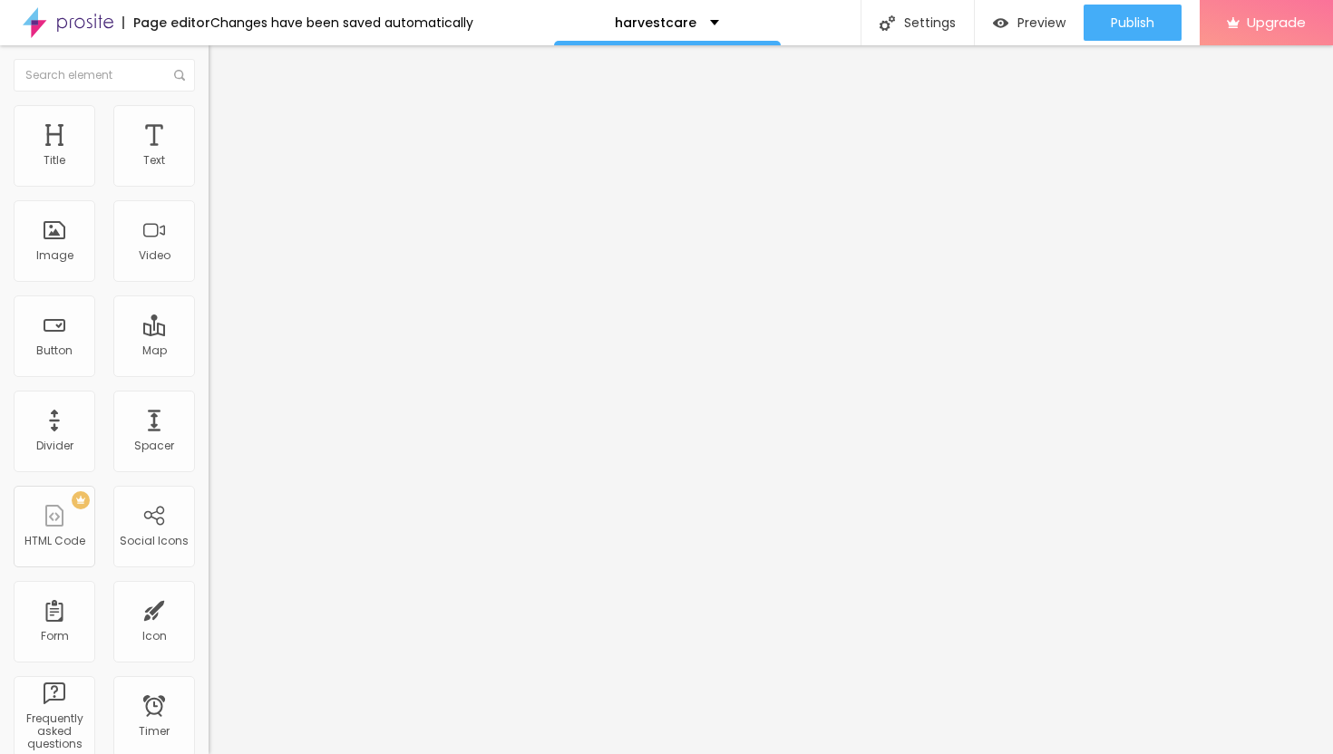
paste input "[URL][DOMAIN_NAME]"
type input "[URL][DOMAIN_NAME]"
click at [209, 396] on div at bounding box center [313, 396] width 209 height 0
click at [209, 123] on li "Advanced" at bounding box center [313, 132] width 209 height 18
click at [225, 129] on span "Advanced" at bounding box center [254, 135] width 59 height 15
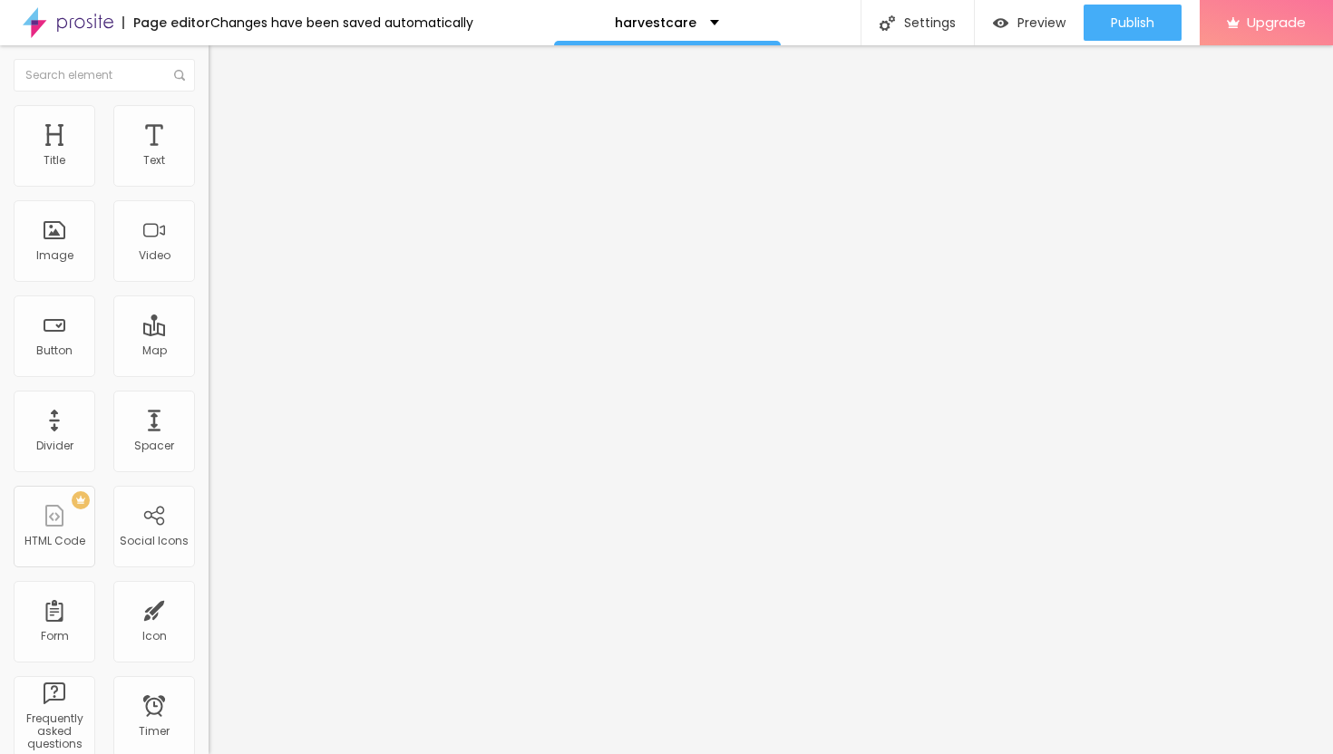
type input "13"
type input "14"
type input "15"
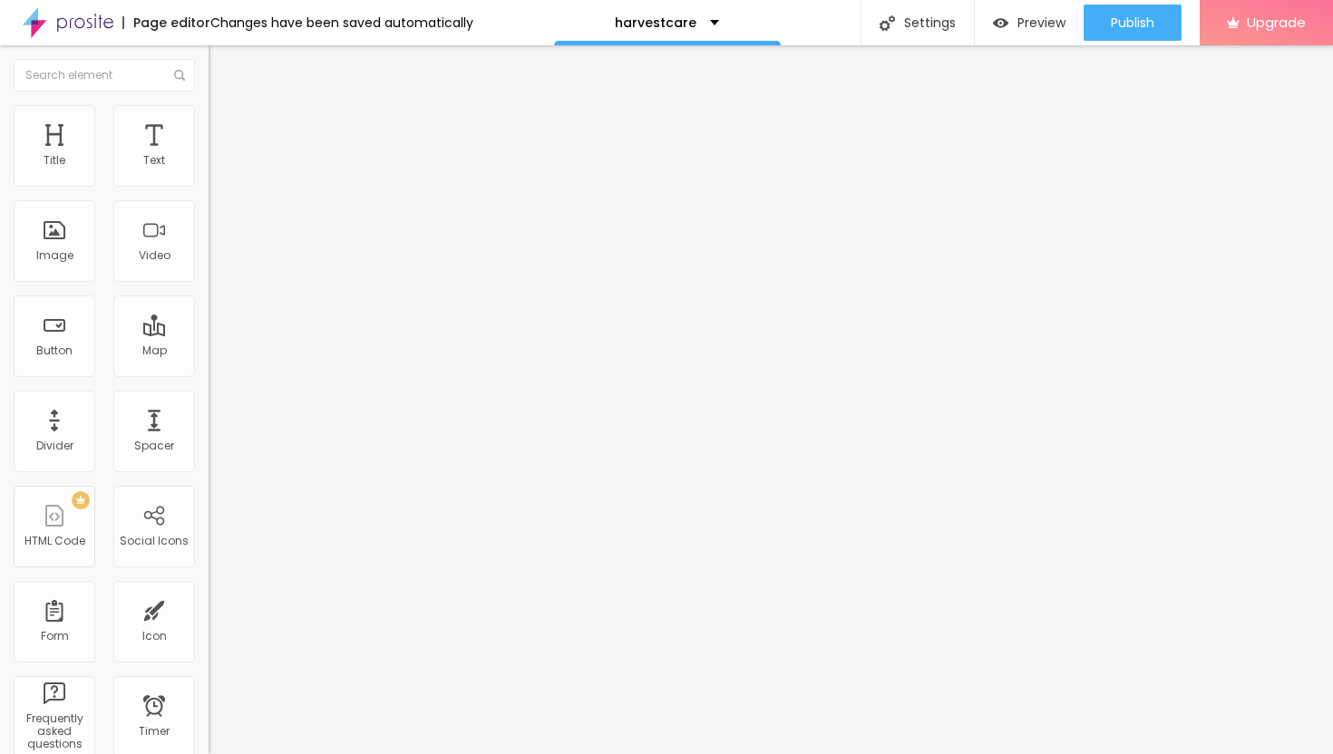
type input "15"
type input "16"
type input "17"
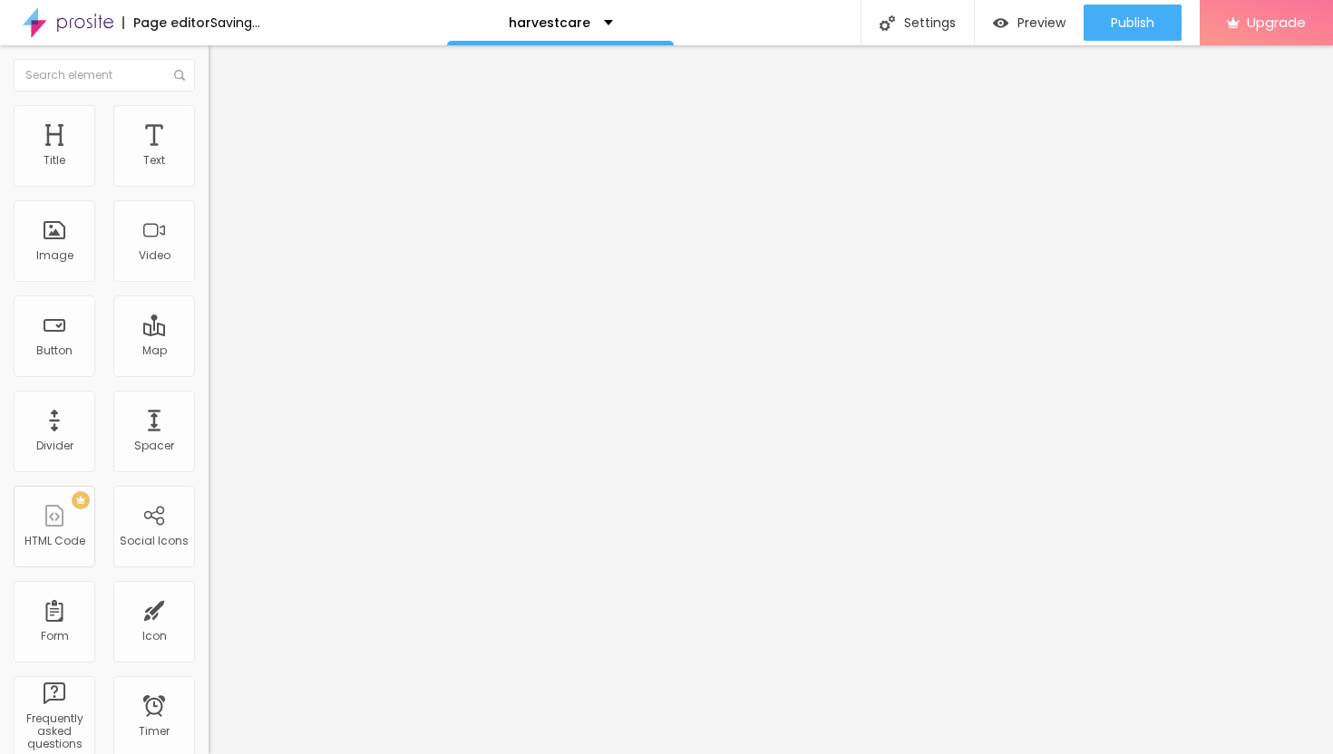
type input "18"
type input "19"
type input "20"
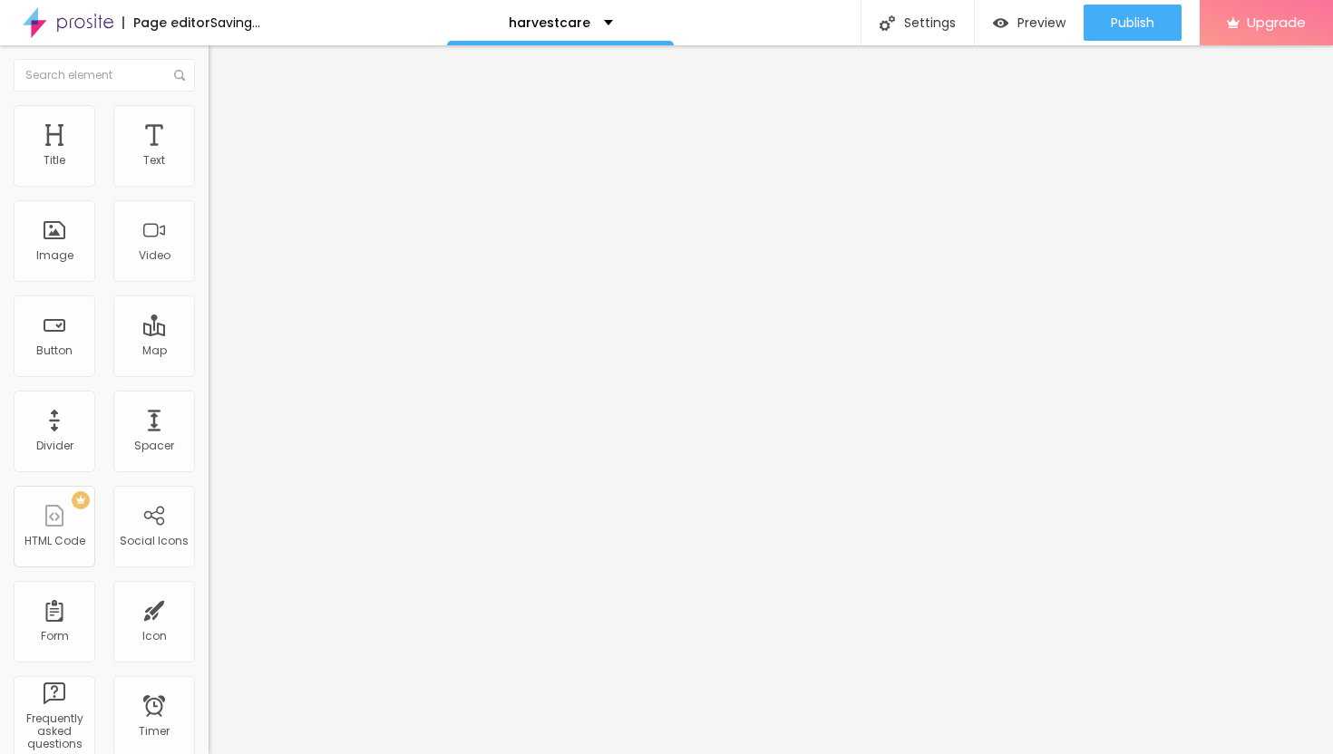
type input "20"
type input "21"
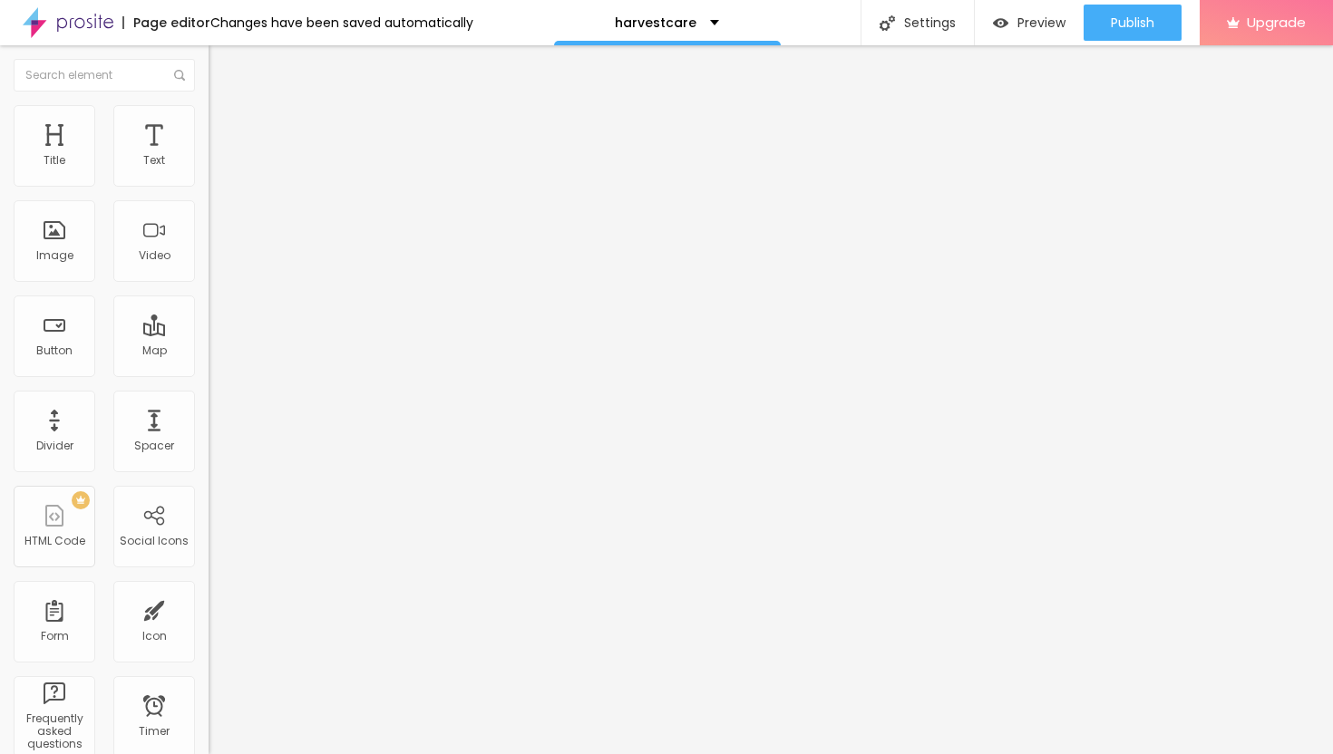
type input "22"
drag, startPoint x: 56, startPoint y: 176, endPoint x: 66, endPoint y: 181, distance: 11.4
type input "22"
click at [209, 352] on input "range" at bounding box center [267, 359] width 117 height 15
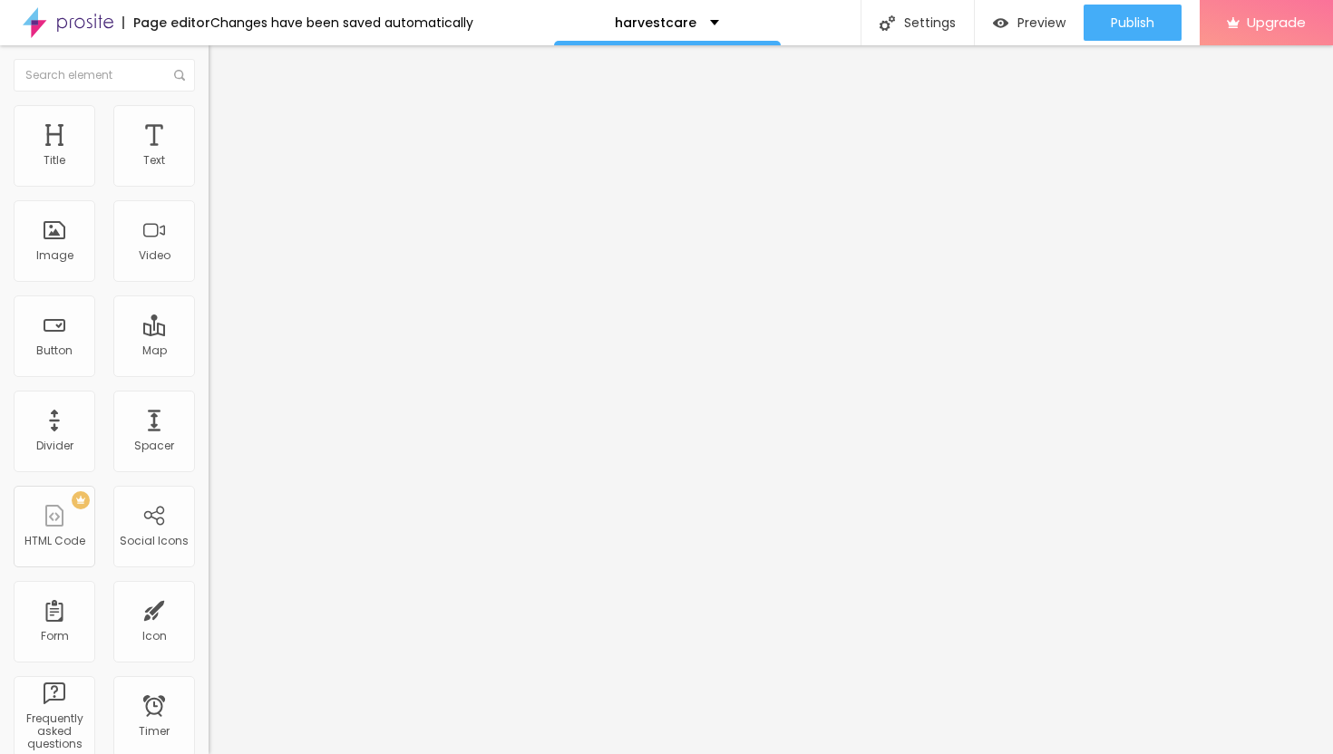
click at [209, 105] on img at bounding box center [217, 113] width 16 height 16
type input "15"
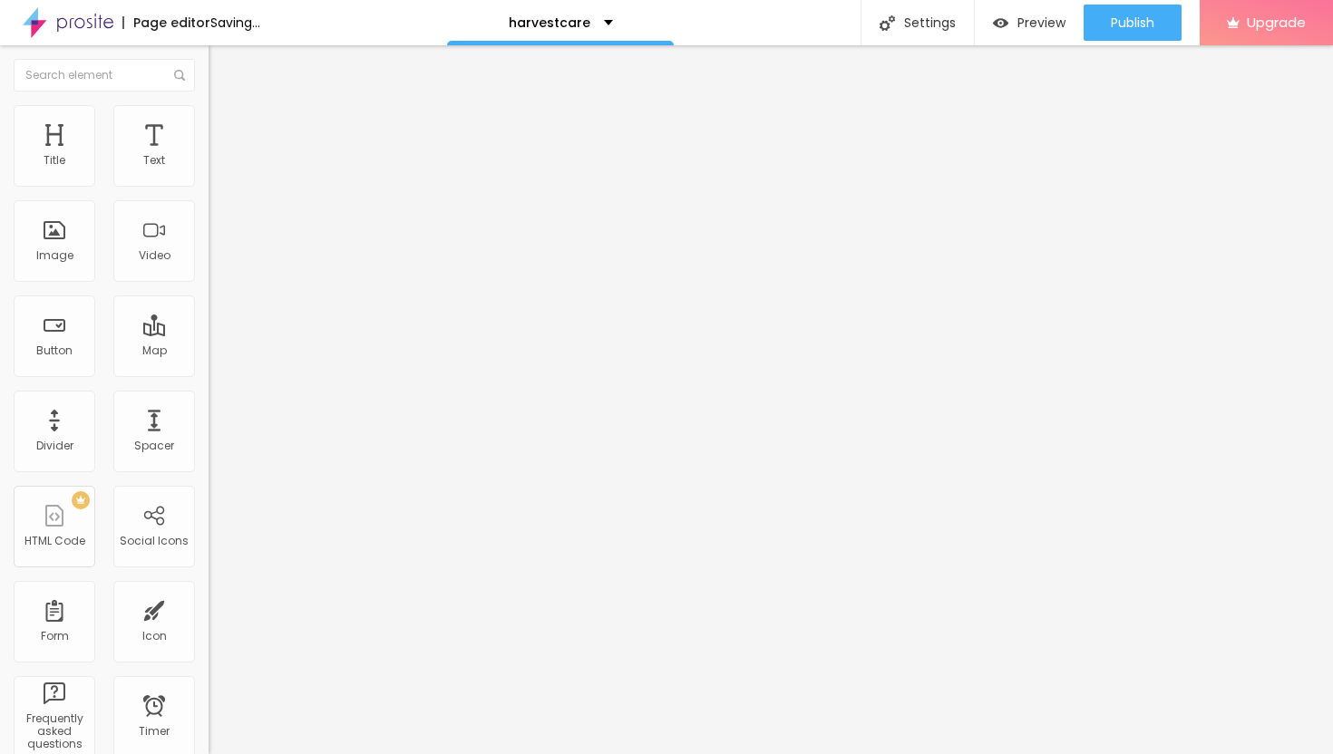
type input "20"
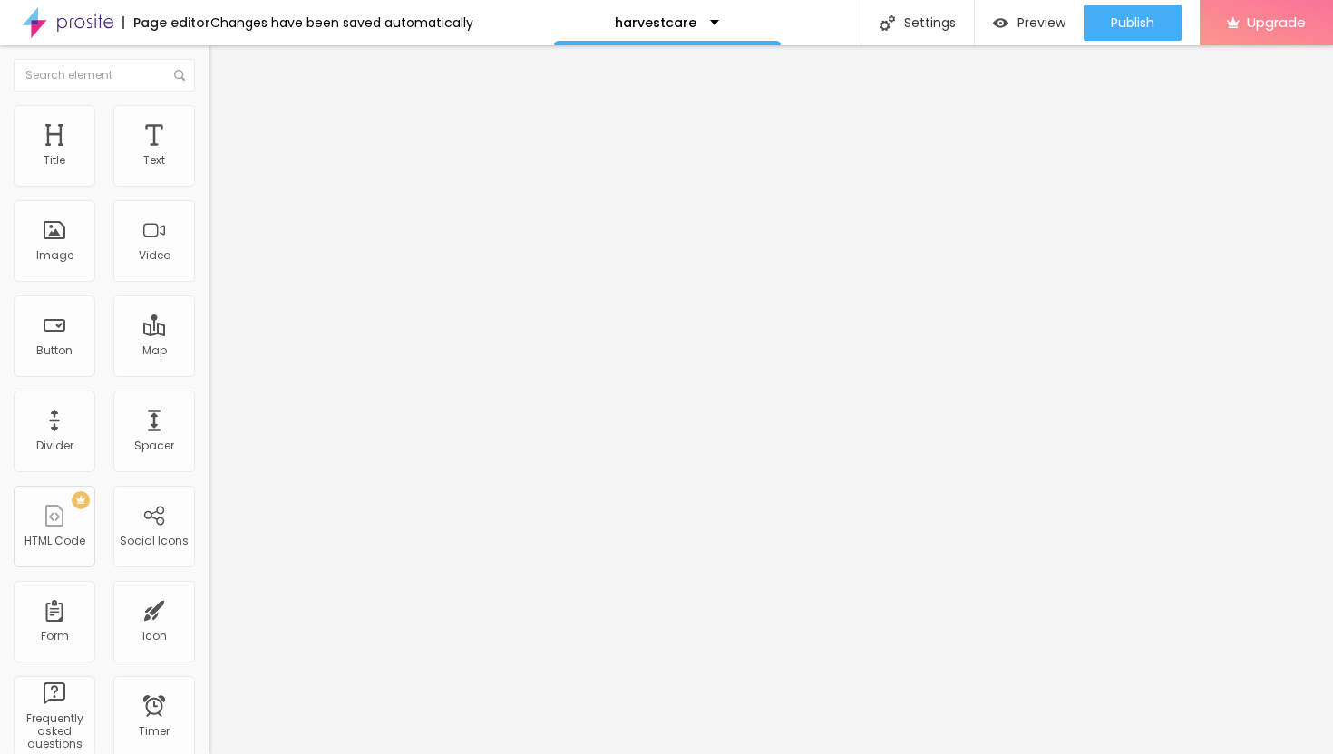
click at [209, 186] on input "range" at bounding box center [267, 178] width 117 height 15
click at [1122, 27] on span "Publish" at bounding box center [1133, 22] width 44 height 15
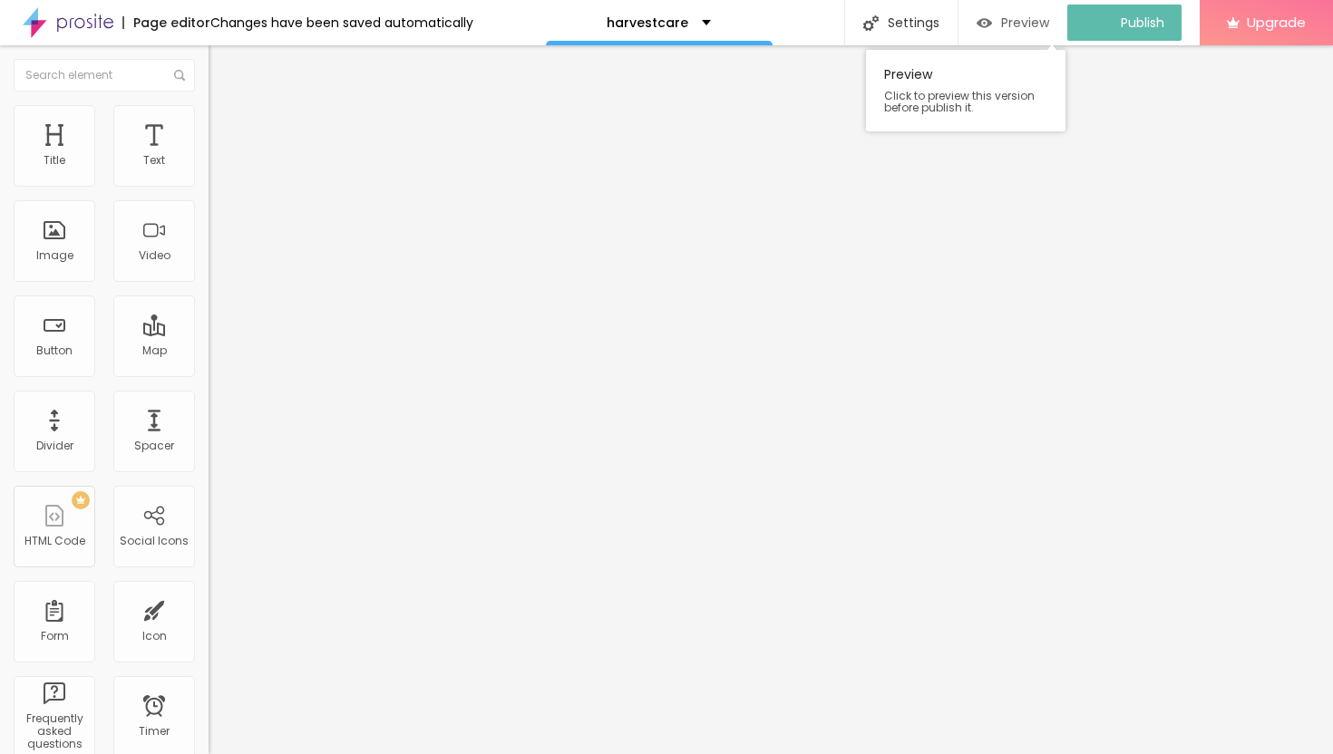
click at [1009, 25] on div "Preview" at bounding box center [1013, 22] width 73 height 15
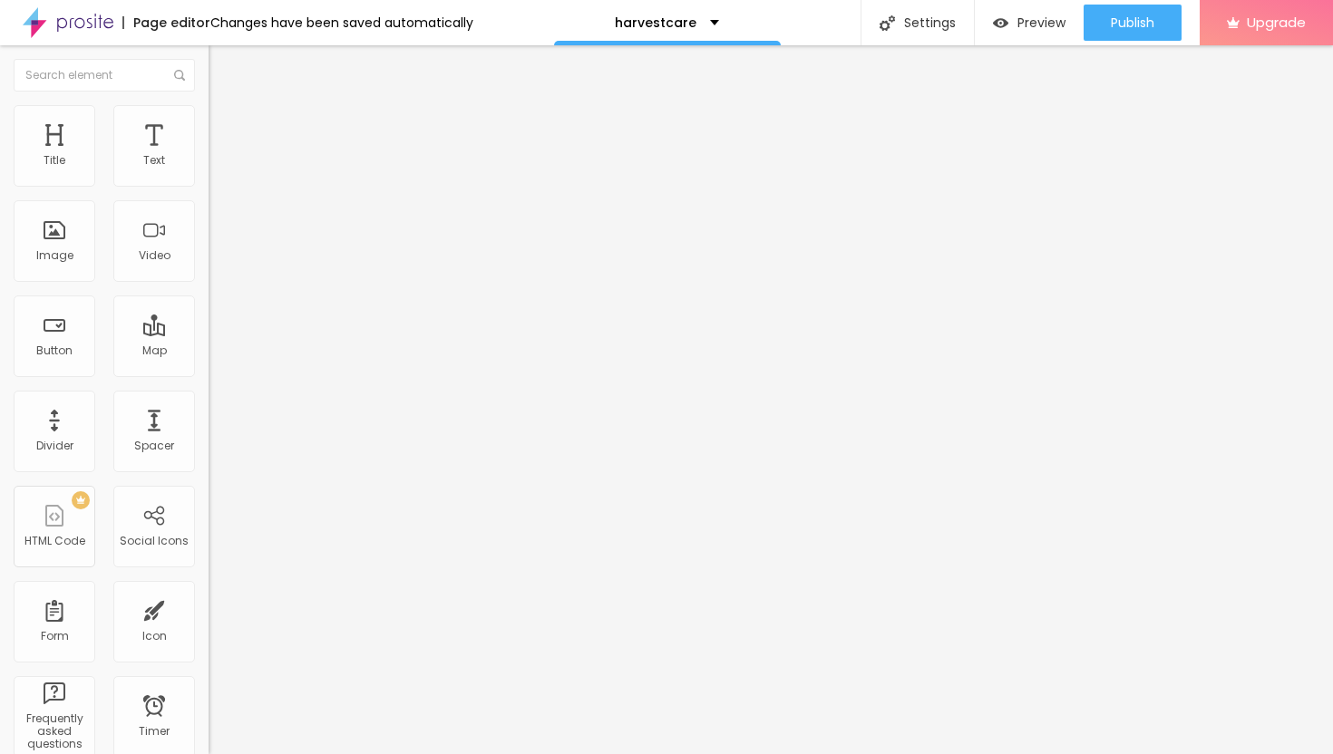
click at [209, 123] on img at bounding box center [217, 131] width 16 height 16
type input "21"
type input "20"
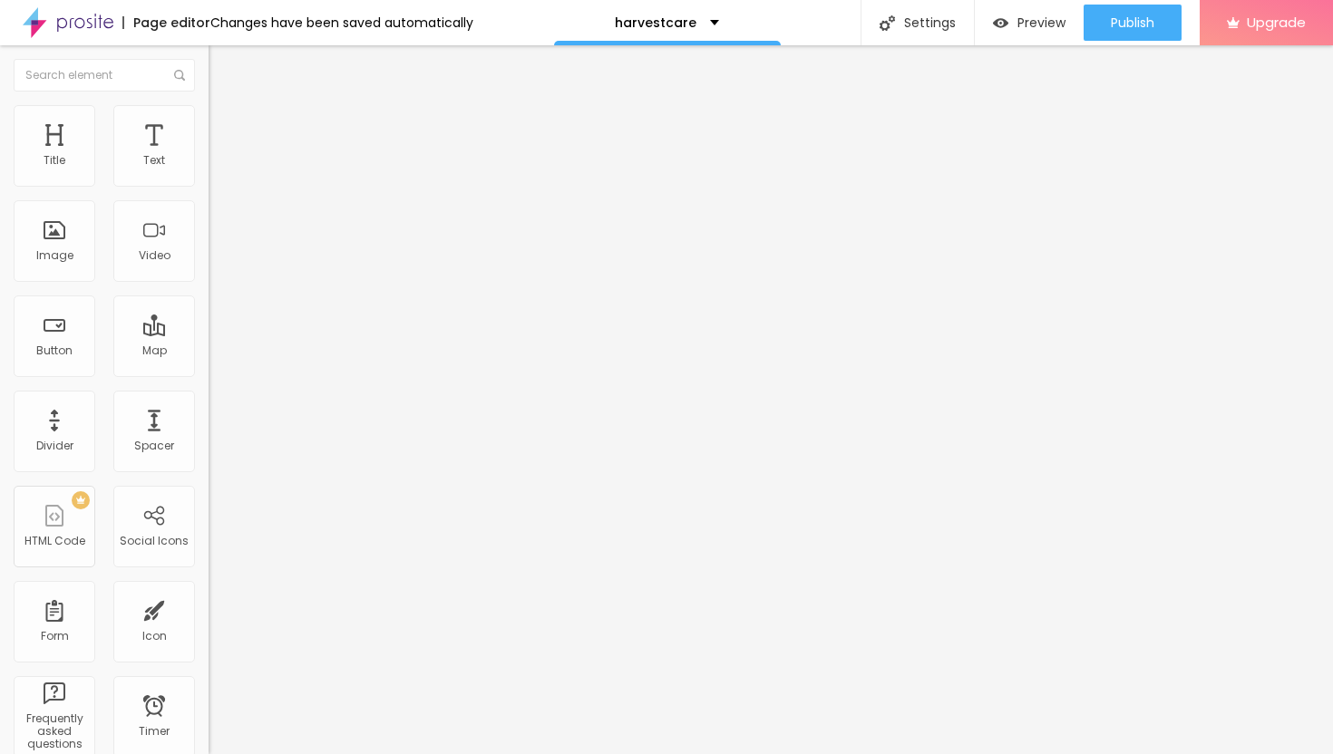
type input "19"
type input "17"
type input "15"
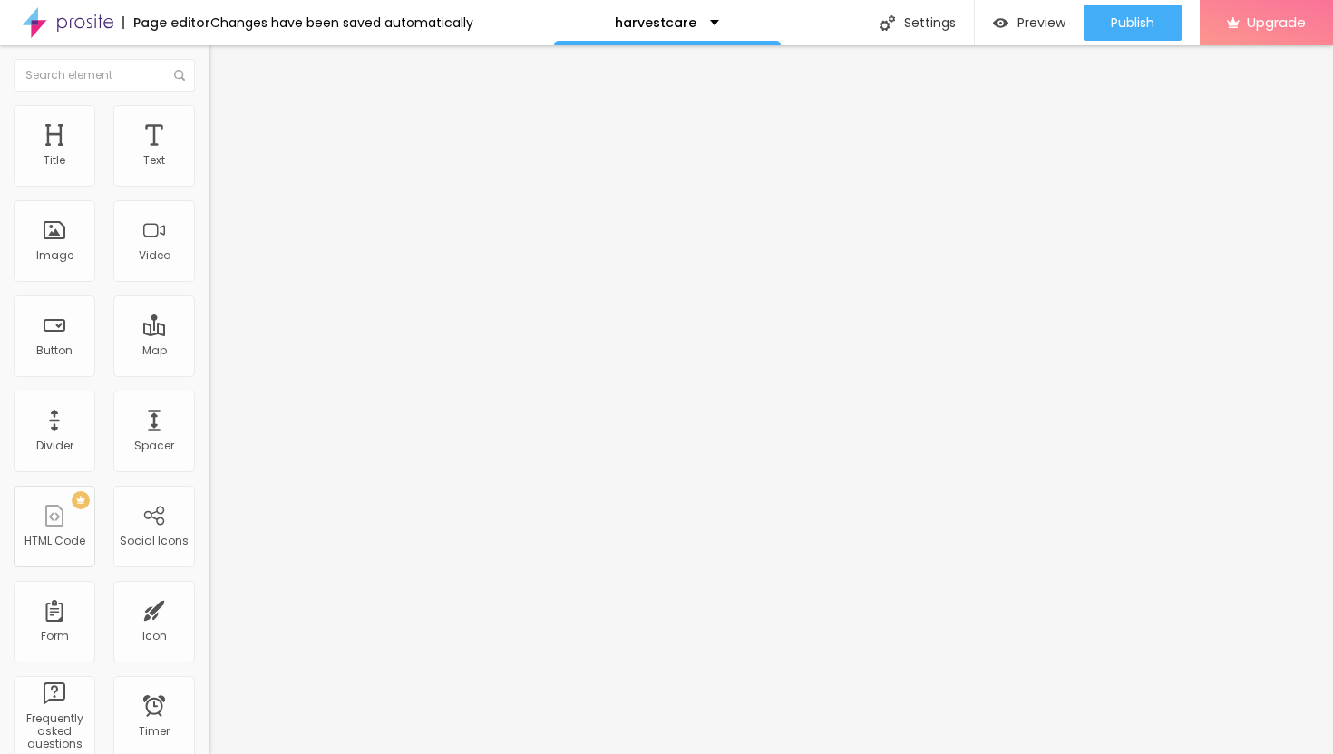
type input "15"
type input "13"
type input "11"
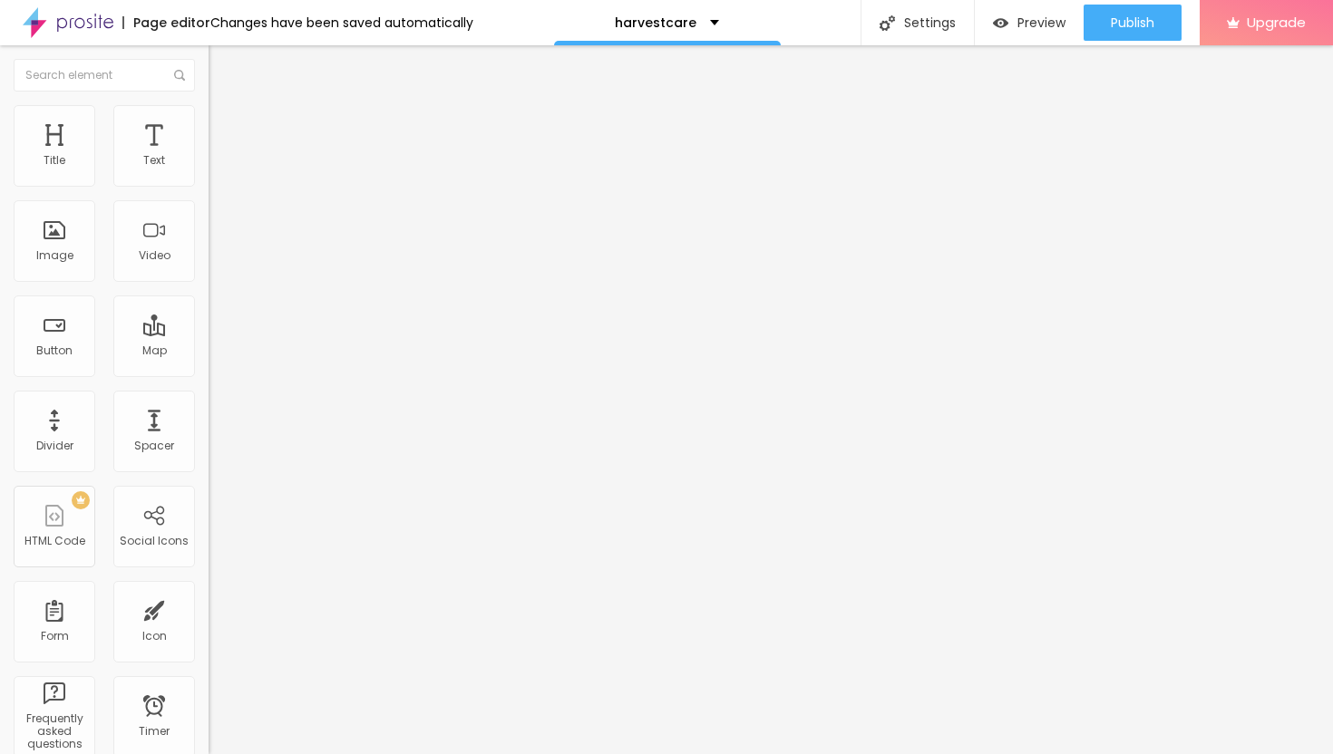
type input "10"
type input "8"
type input "7"
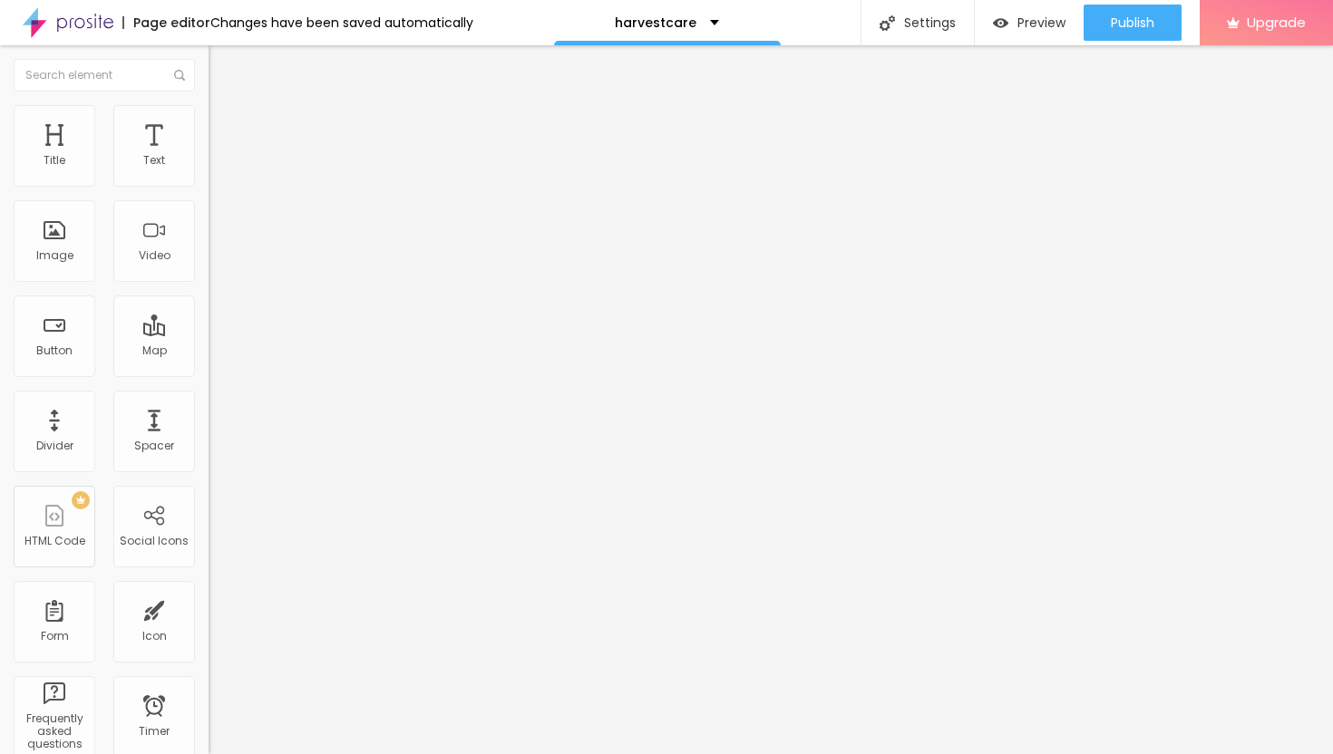
type input "7"
type input "6"
type input "5"
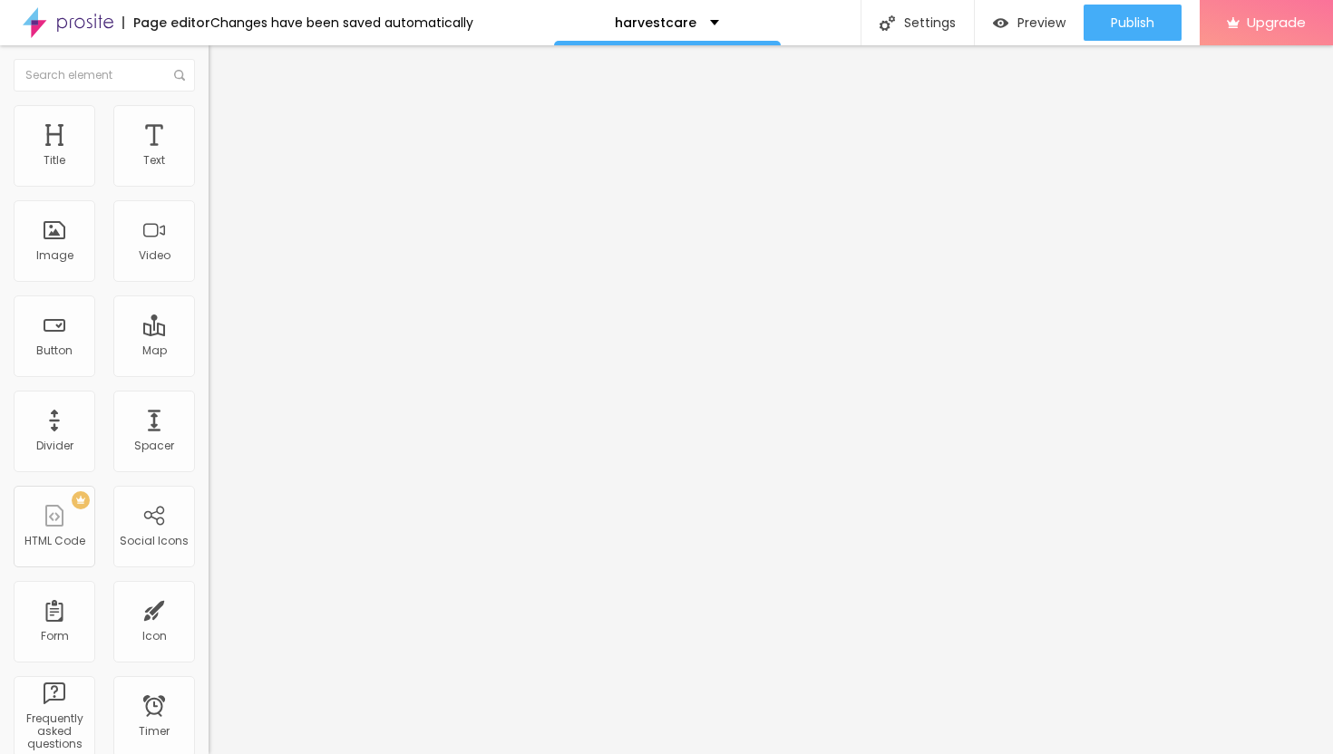
type input "4"
type input "3"
type input "2"
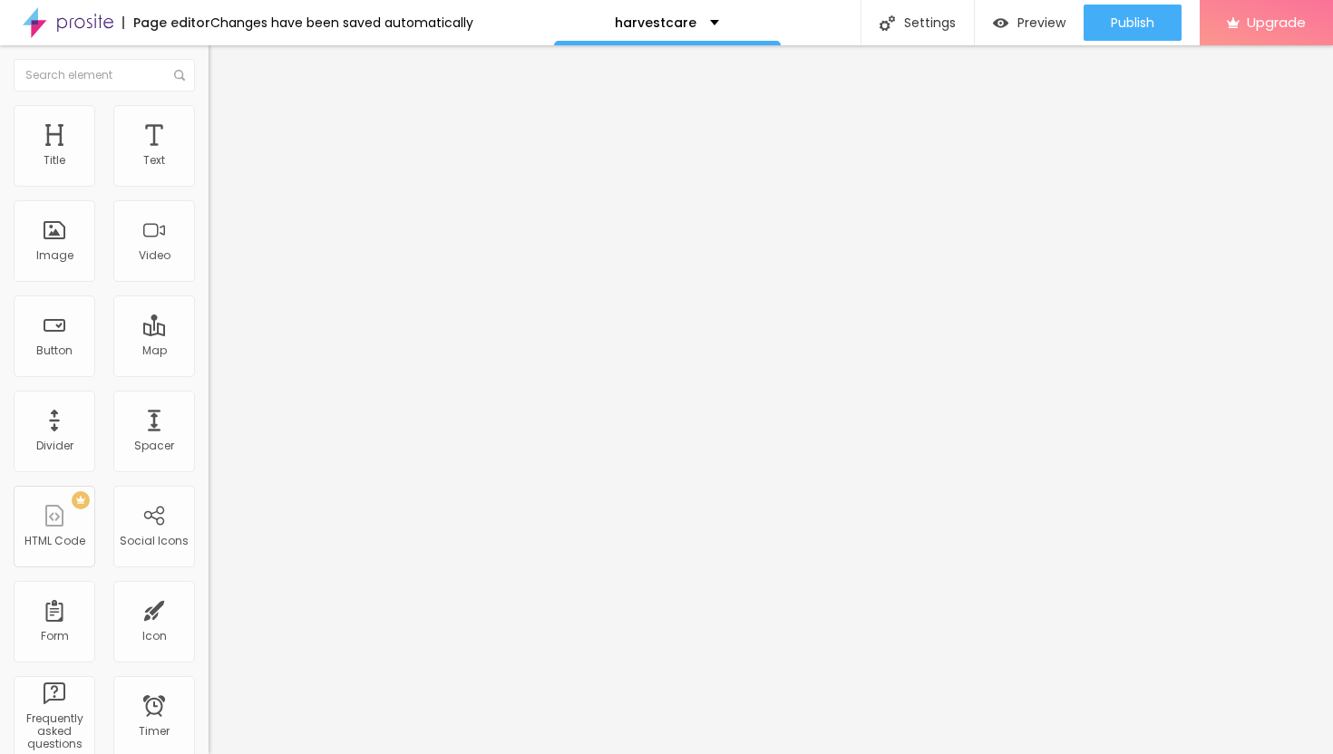
type input "2"
type input "1"
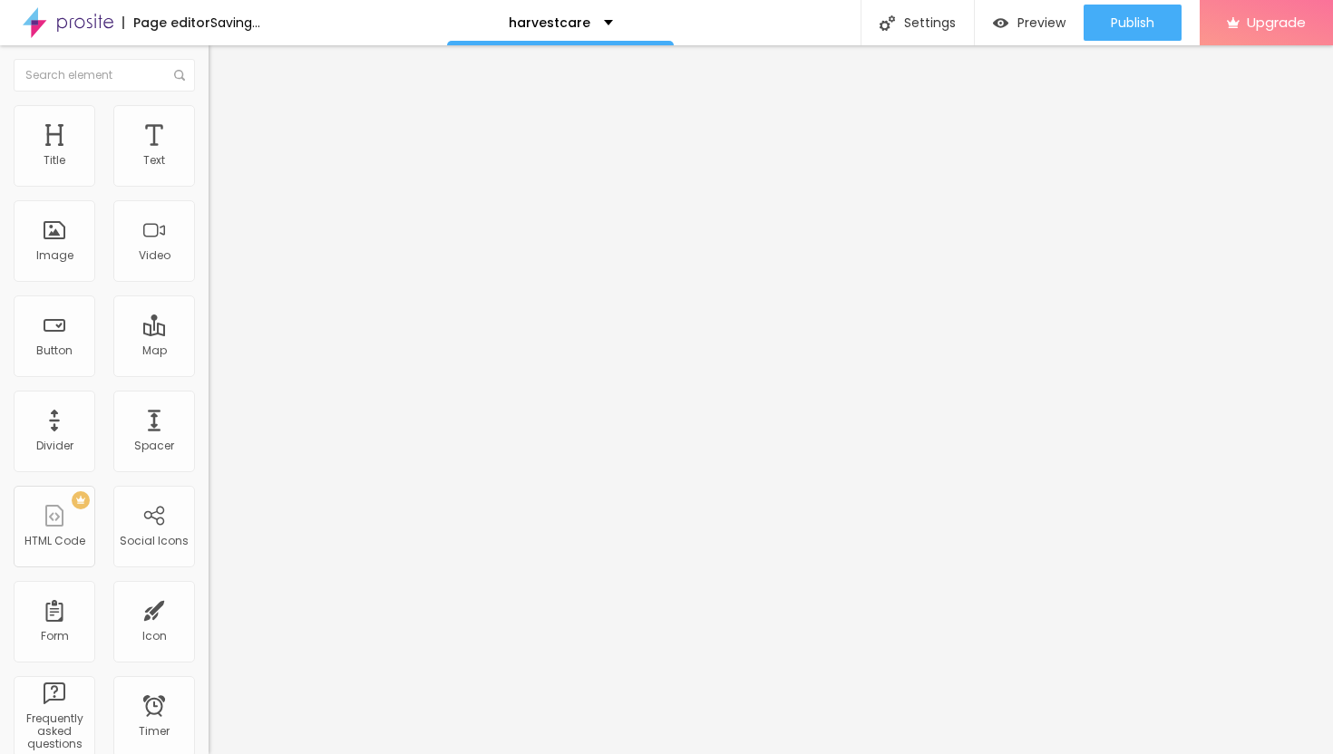
type input "2"
type input "3"
type input "4"
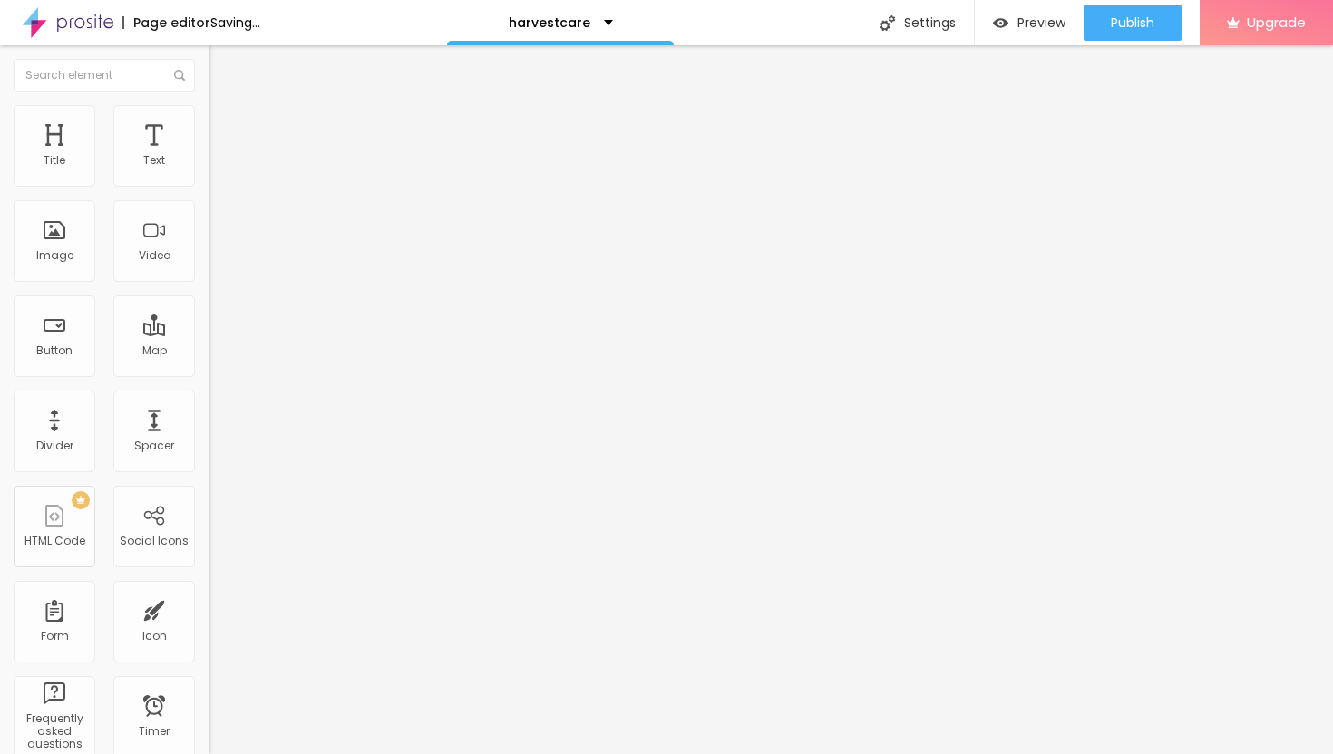
type input "4"
type input "5"
type input "6"
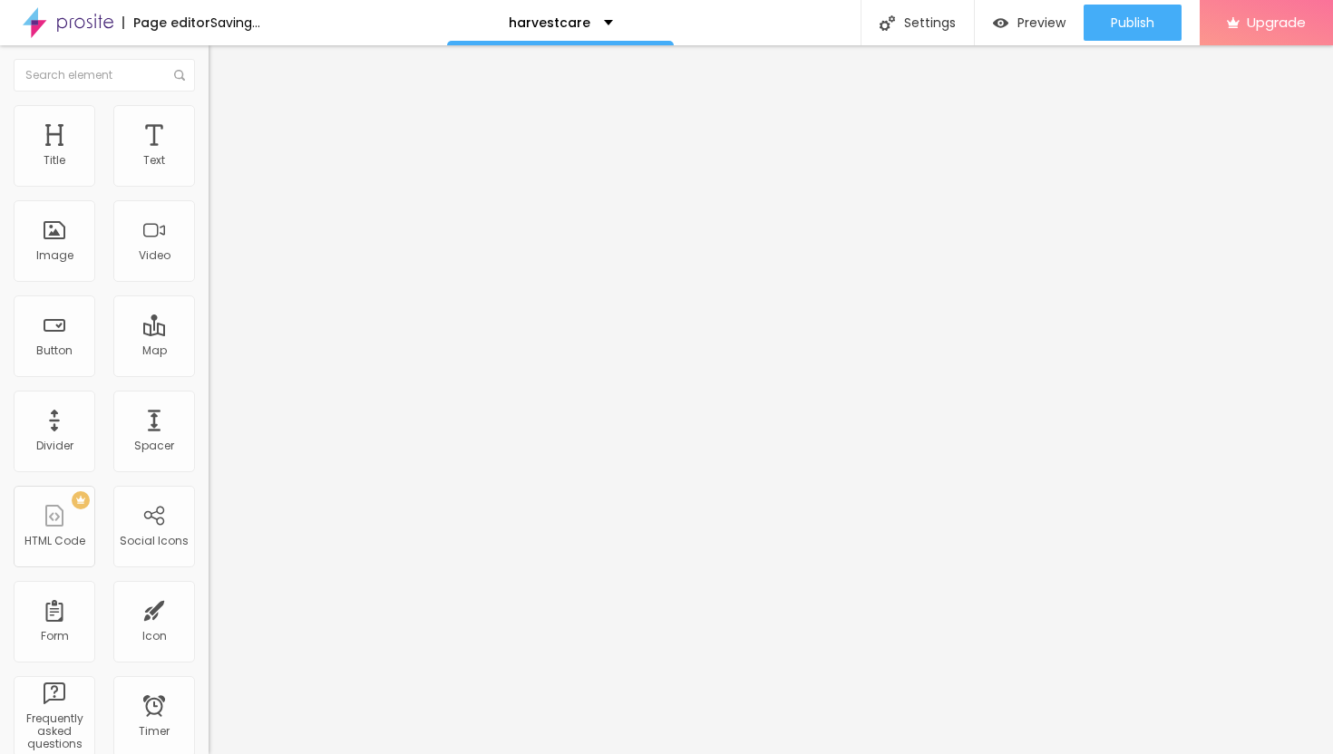
drag, startPoint x: 66, startPoint y: 174, endPoint x: 48, endPoint y: 174, distance: 18.1
click at [209, 352] on input "range" at bounding box center [267, 359] width 117 height 15
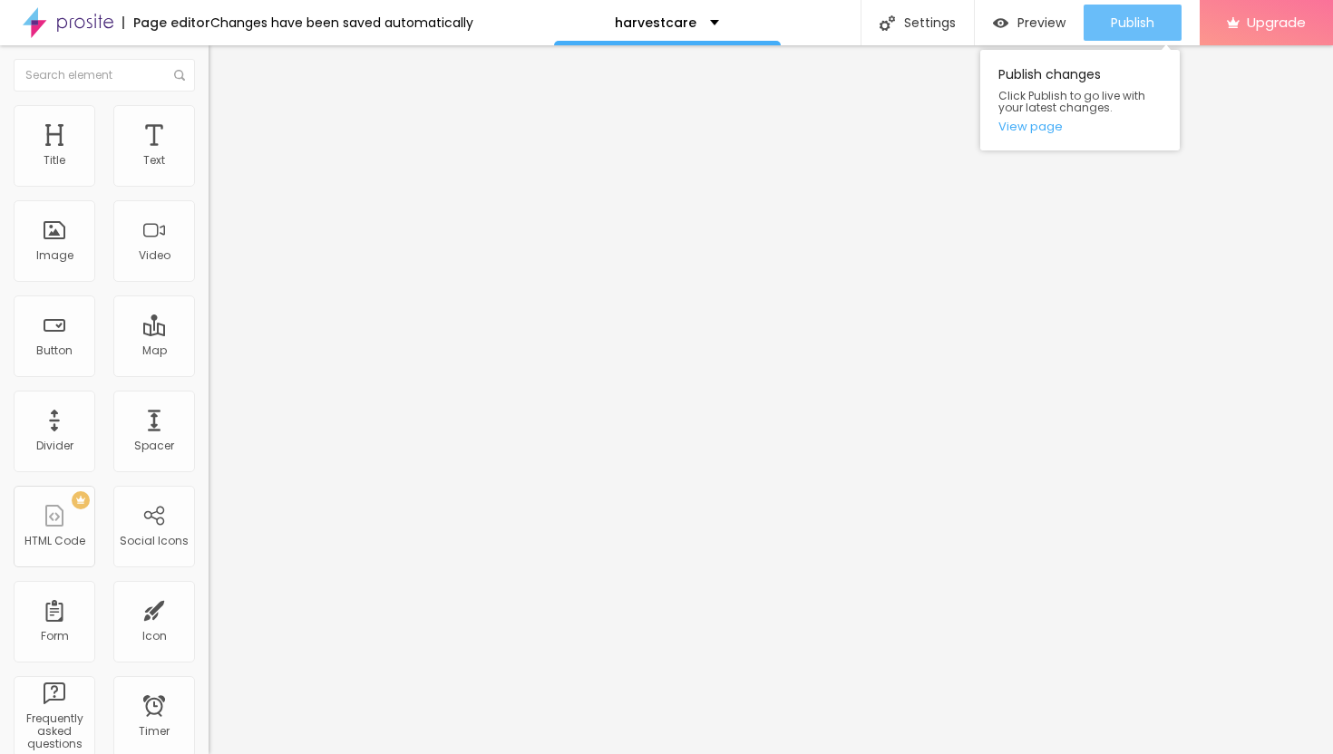
click at [1112, 28] on span "Publish" at bounding box center [1133, 22] width 44 height 15
type input "4"
type input "3"
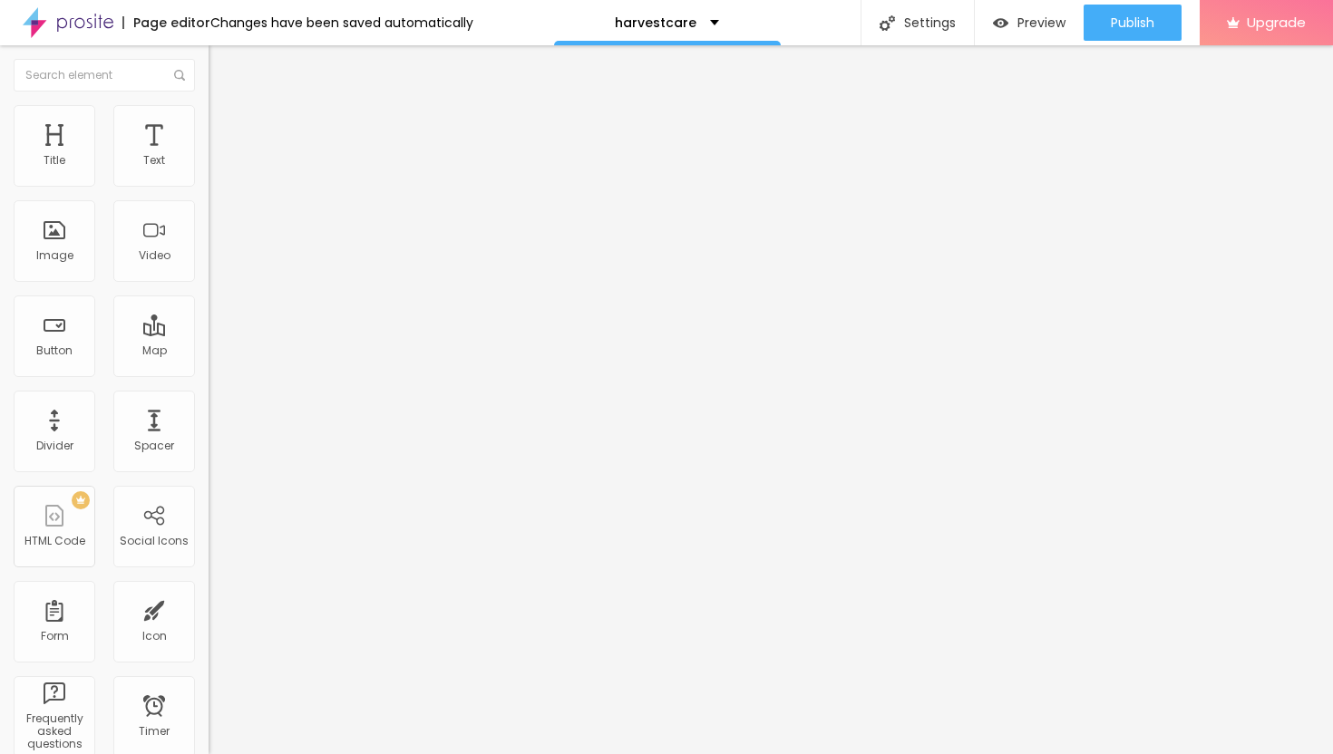
type input "2"
type input "1"
type input "0"
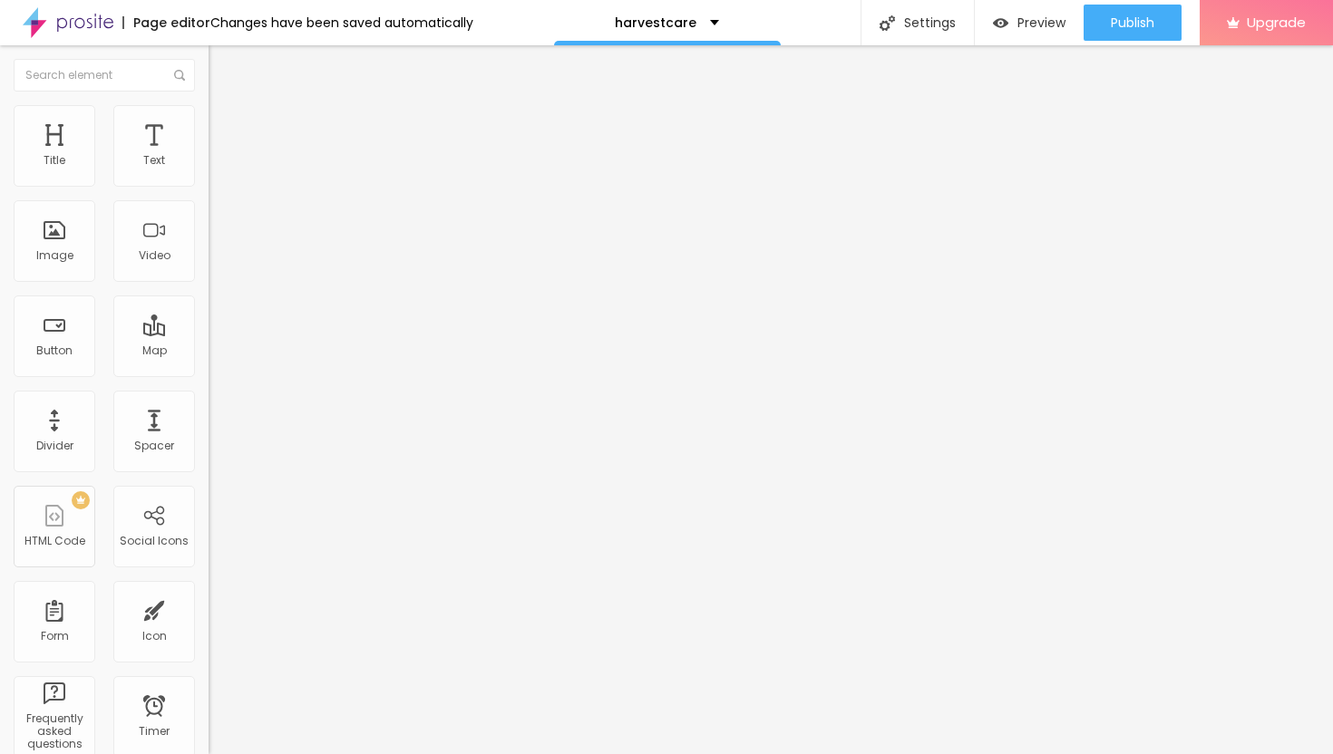
type input "0"
drag, startPoint x: 47, startPoint y: 176, endPoint x: 32, endPoint y: 177, distance: 15.4
type input "0"
click at [209, 352] on input "range" at bounding box center [267, 359] width 117 height 15
type input "7"
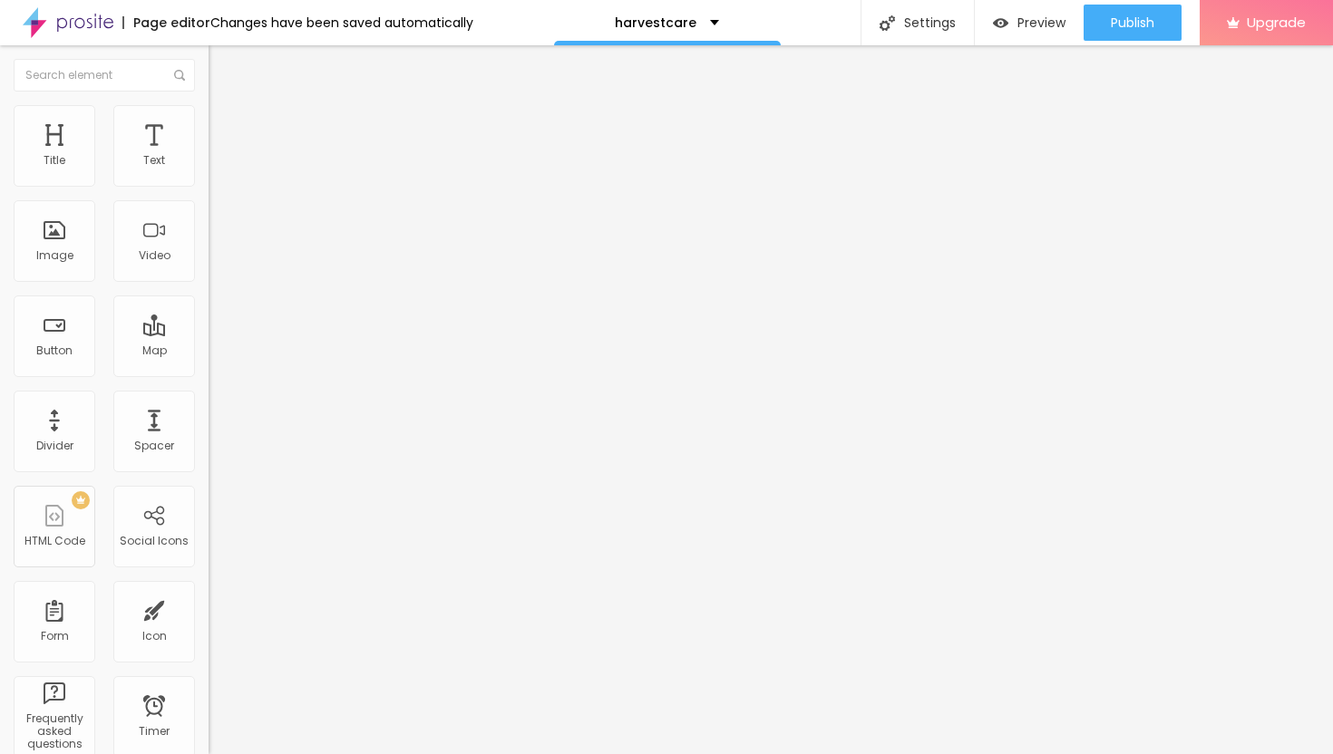
type input "7"
type input "6"
type input "5"
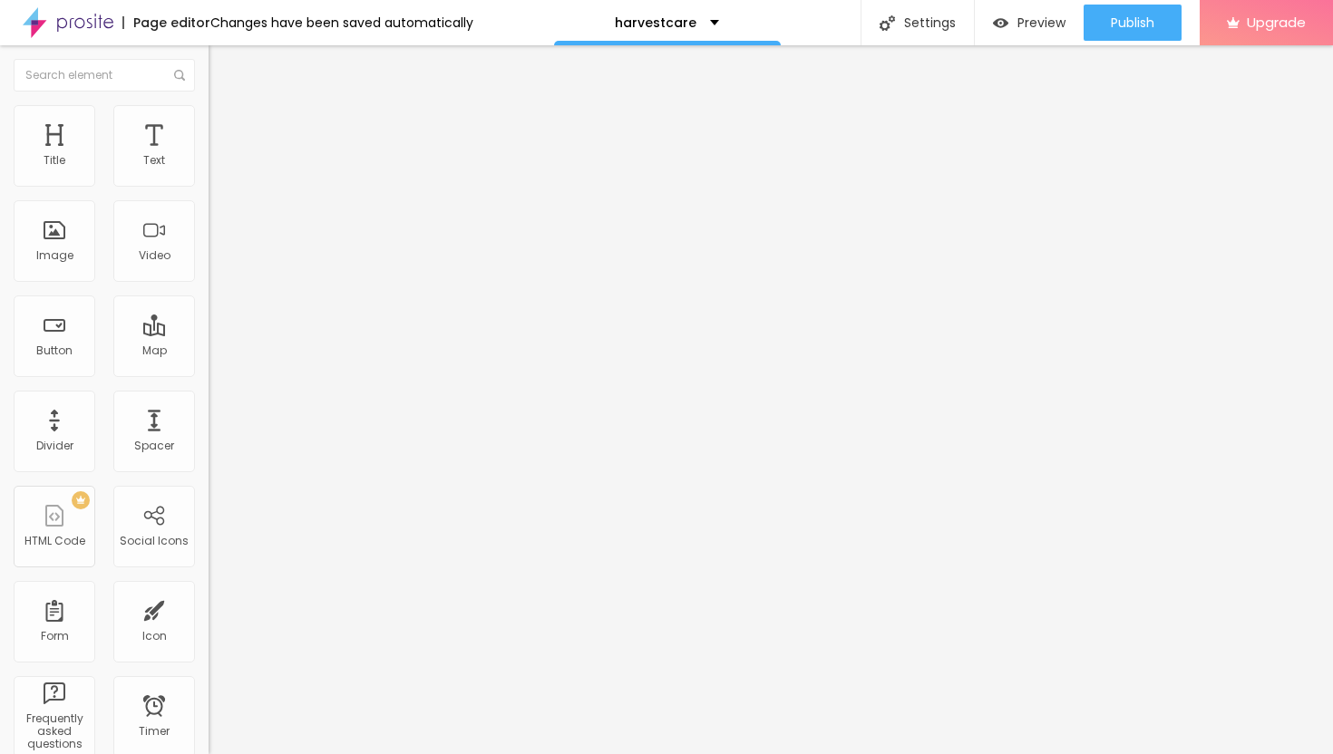
type input "4"
type input "3"
type input "2"
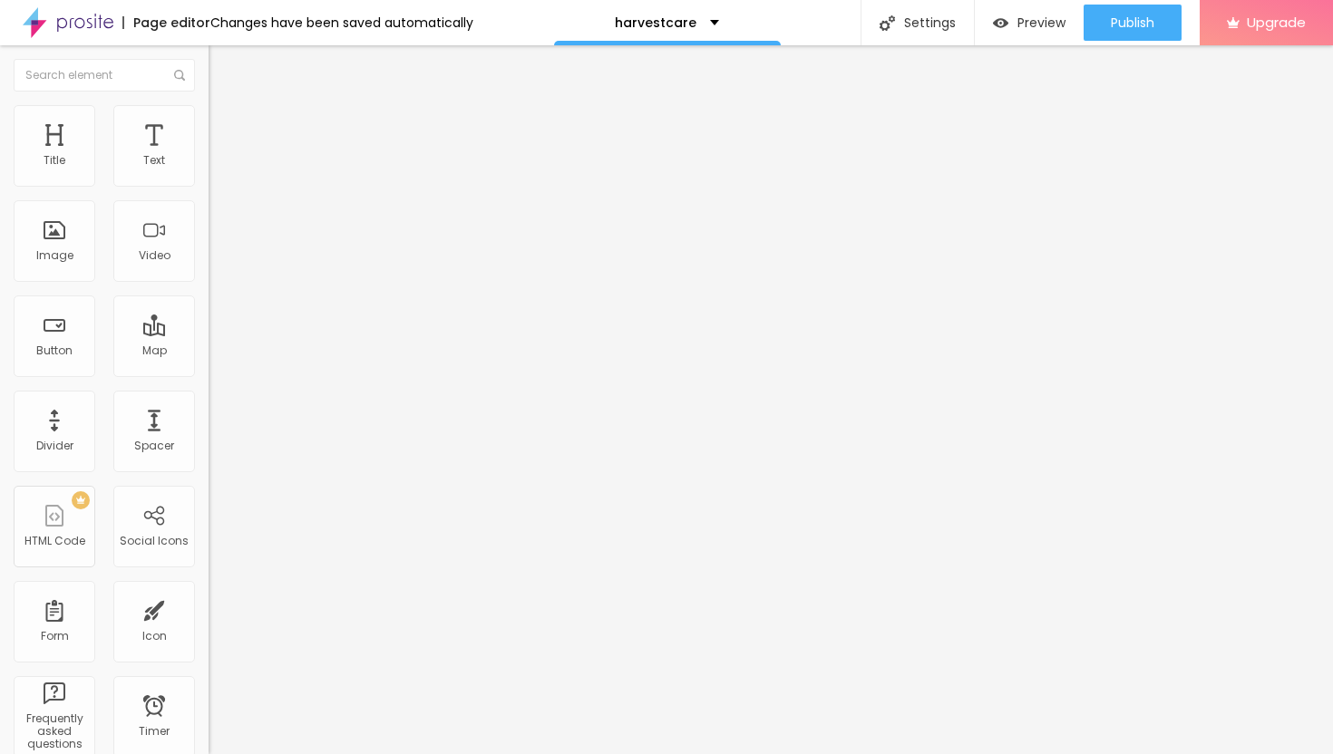
click at [209, 608] on input "range" at bounding box center [267, 615] width 117 height 15
drag, startPoint x: 42, startPoint y: 179, endPoint x: 52, endPoint y: 180, distance: 10.1
click at [209, 352] on input "range" at bounding box center [267, 359] width 117 height 15
click at [1133, 24] on span "Publish" at bounding box center [1133, 22] width 44 height 15
